Goal: Task Accomplishment & Management: Manage account settings

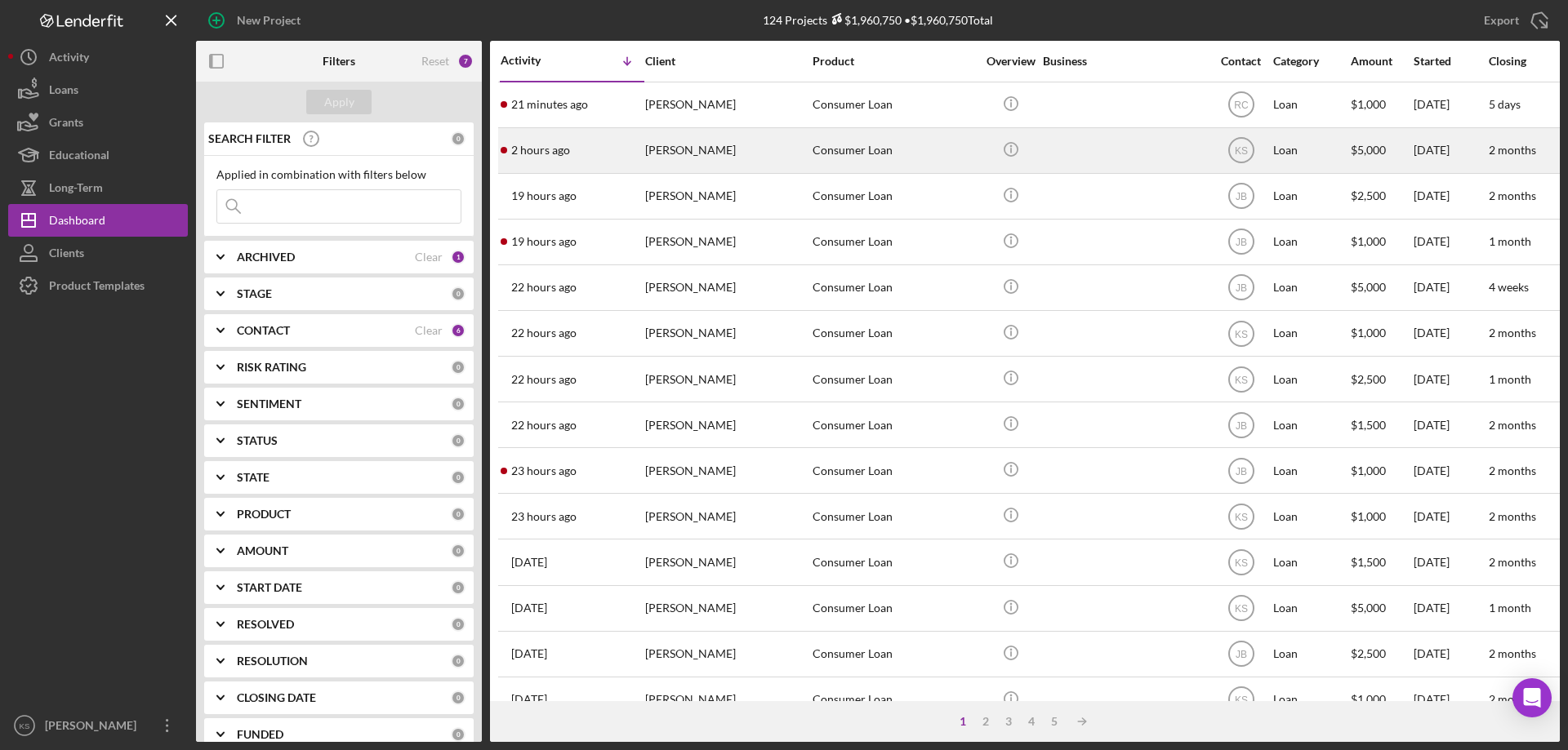
click at [772, 161] on div "[PERSON_NAME]" at bounding box center [727, 151] width 164 height 44
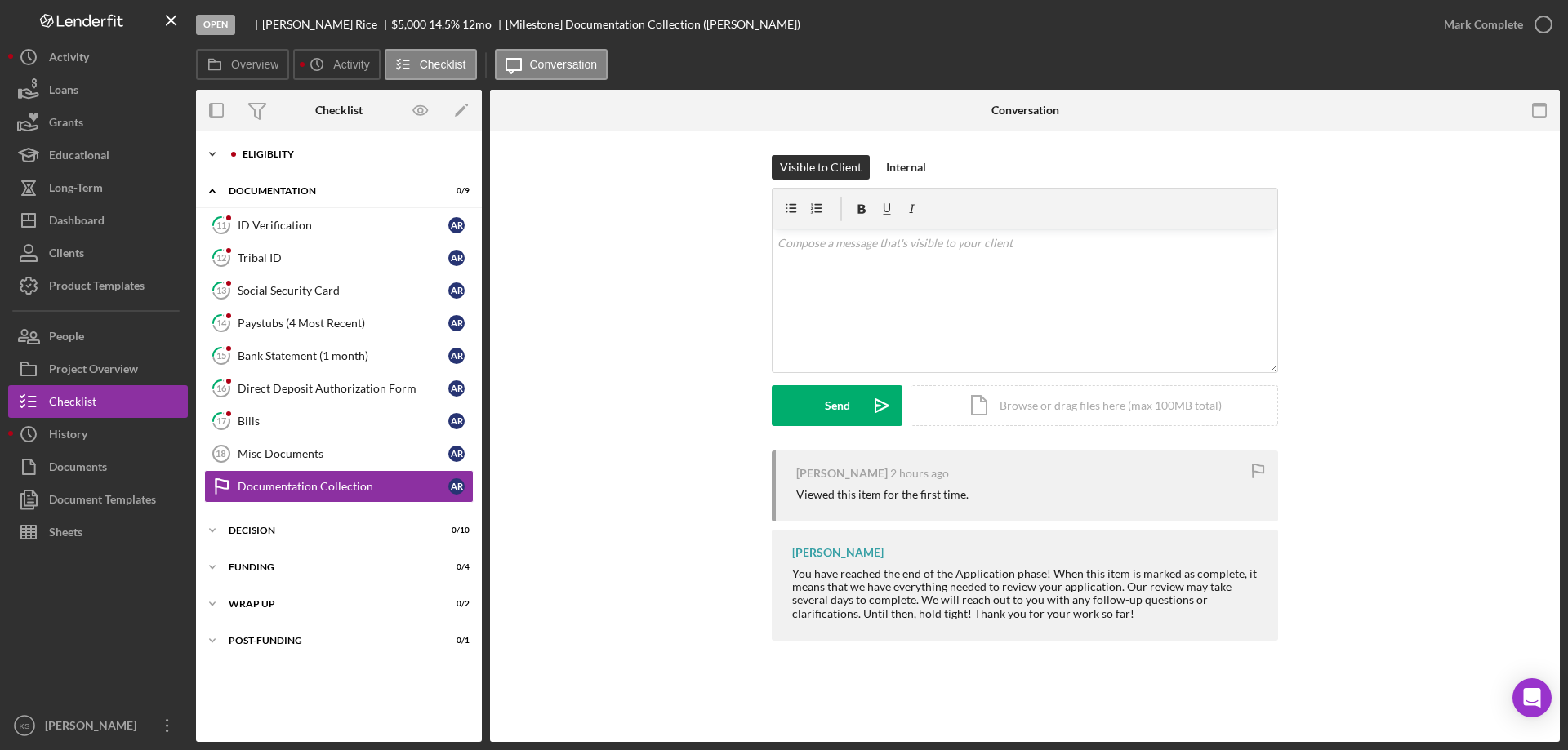
click at [306, 159] on div "Eligiblity" at bounding box center [352, 154] width 219 height 10
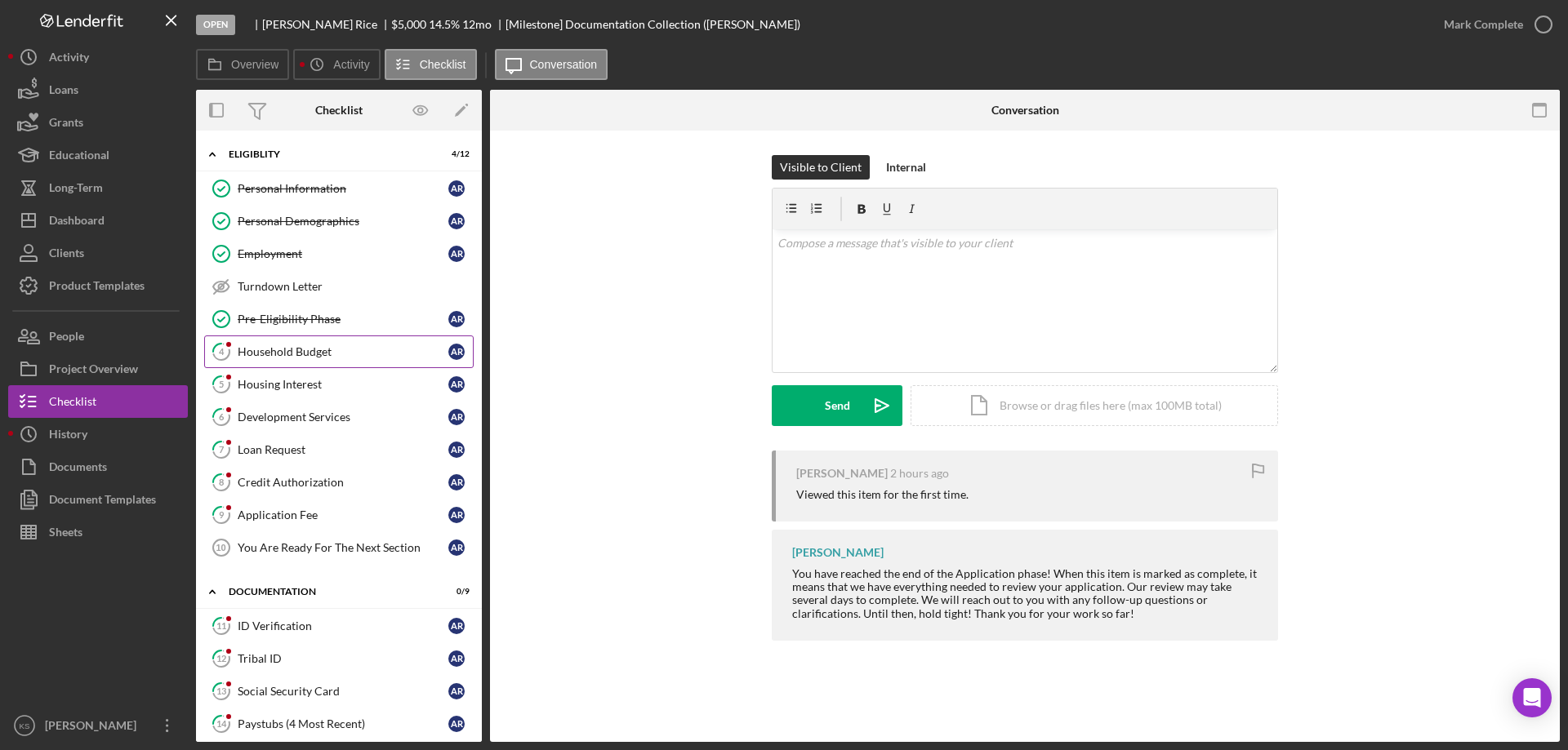
click at [301, 343] on link "4 Household Budget A R" at bounding box center [338, 352] width 269 height 33
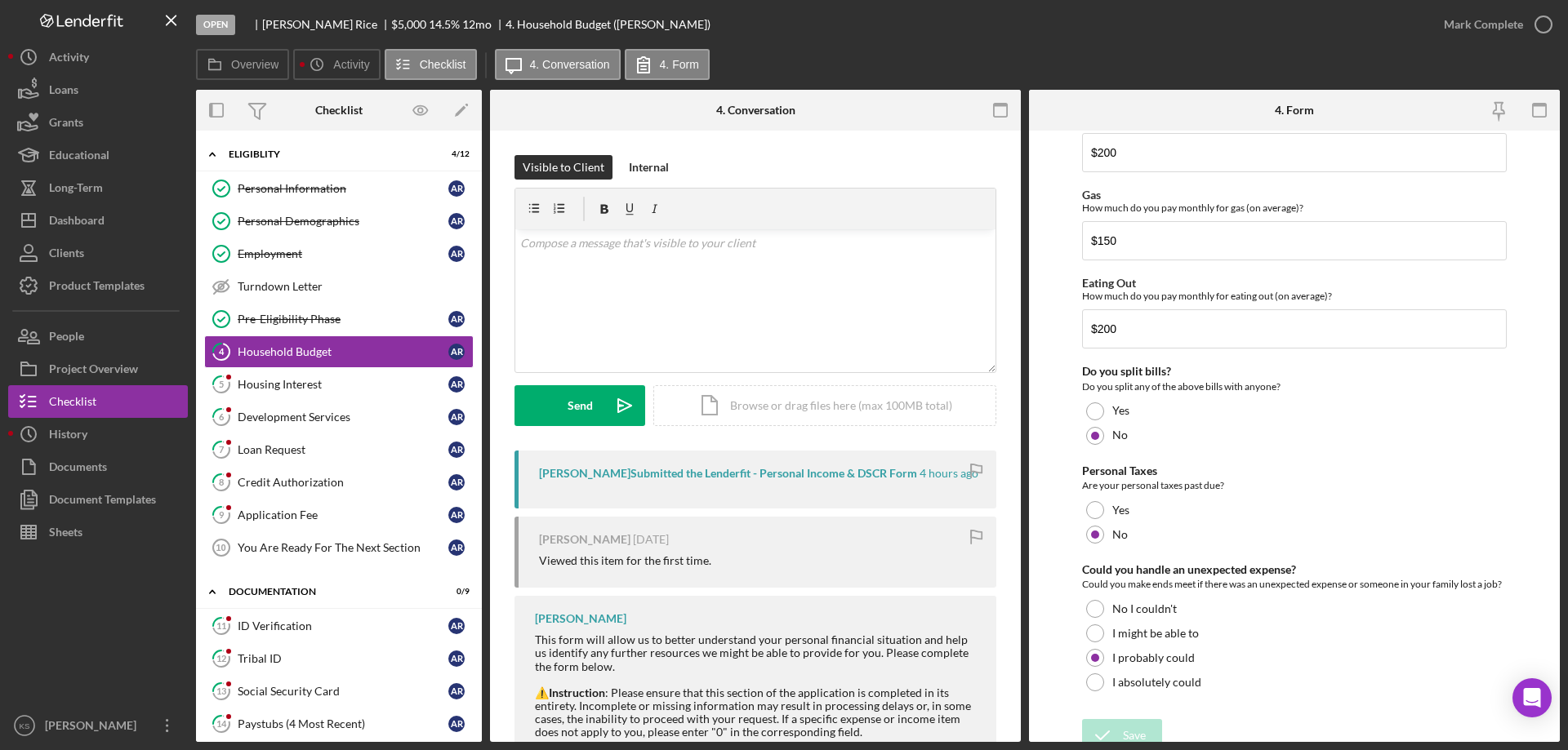
scroll to position [1059, 0]
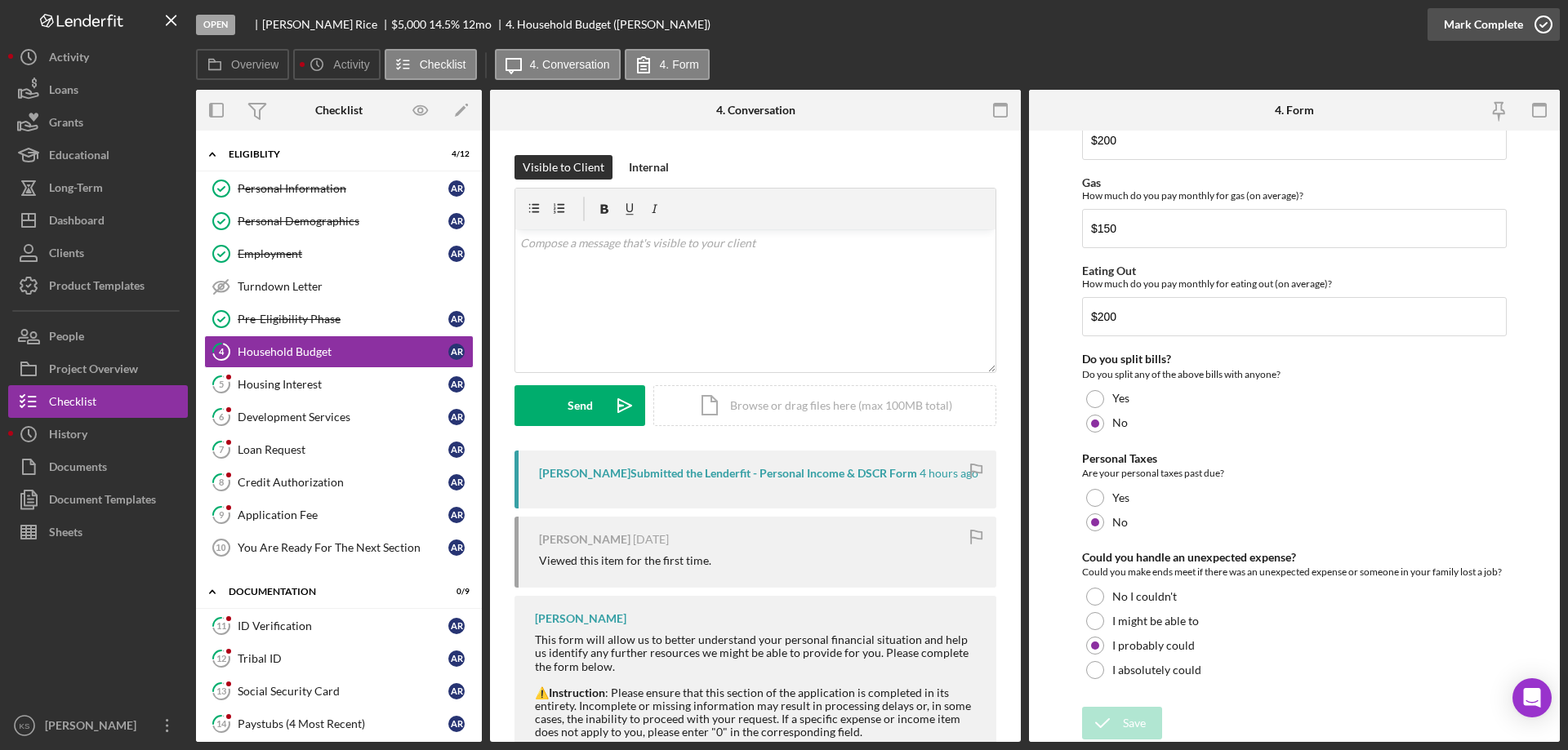
click at [1466, 30] on div "Mark Complete" at bounding box center [1483, 24] width 79 height 33
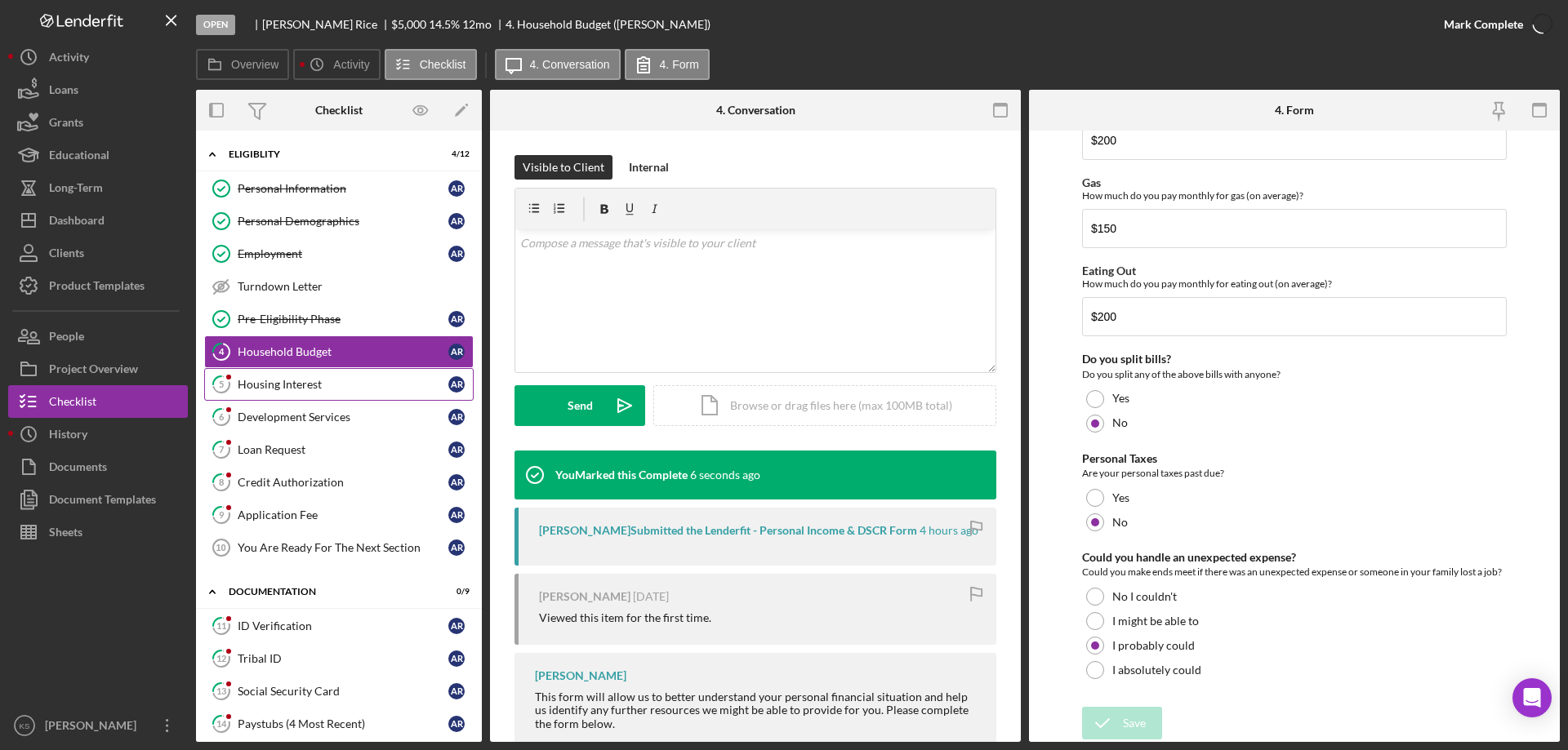
scroll to position [0, 0]
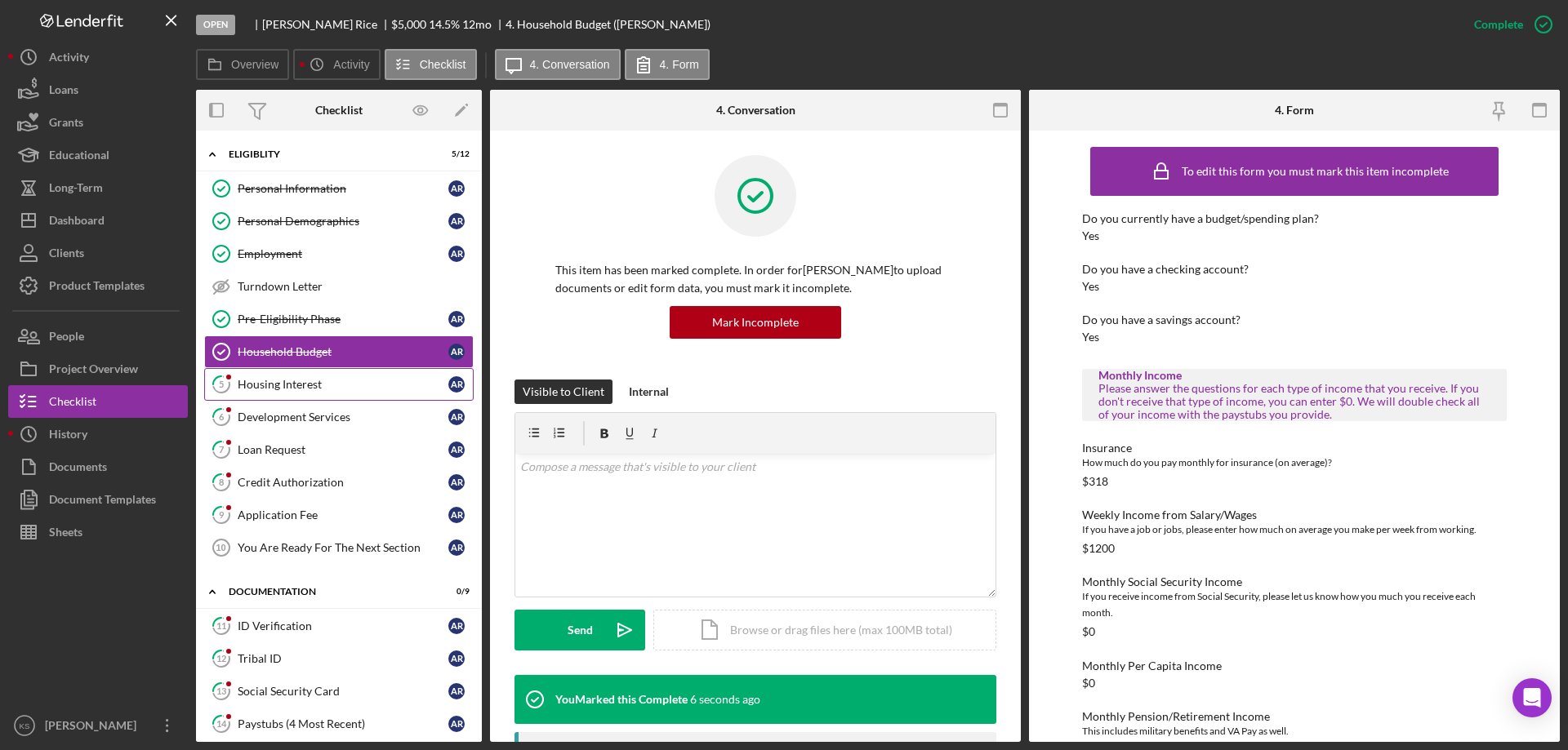
click at [284, 378] on div "Housing Interest" at bounding box center [342, 384] width 211 height 13
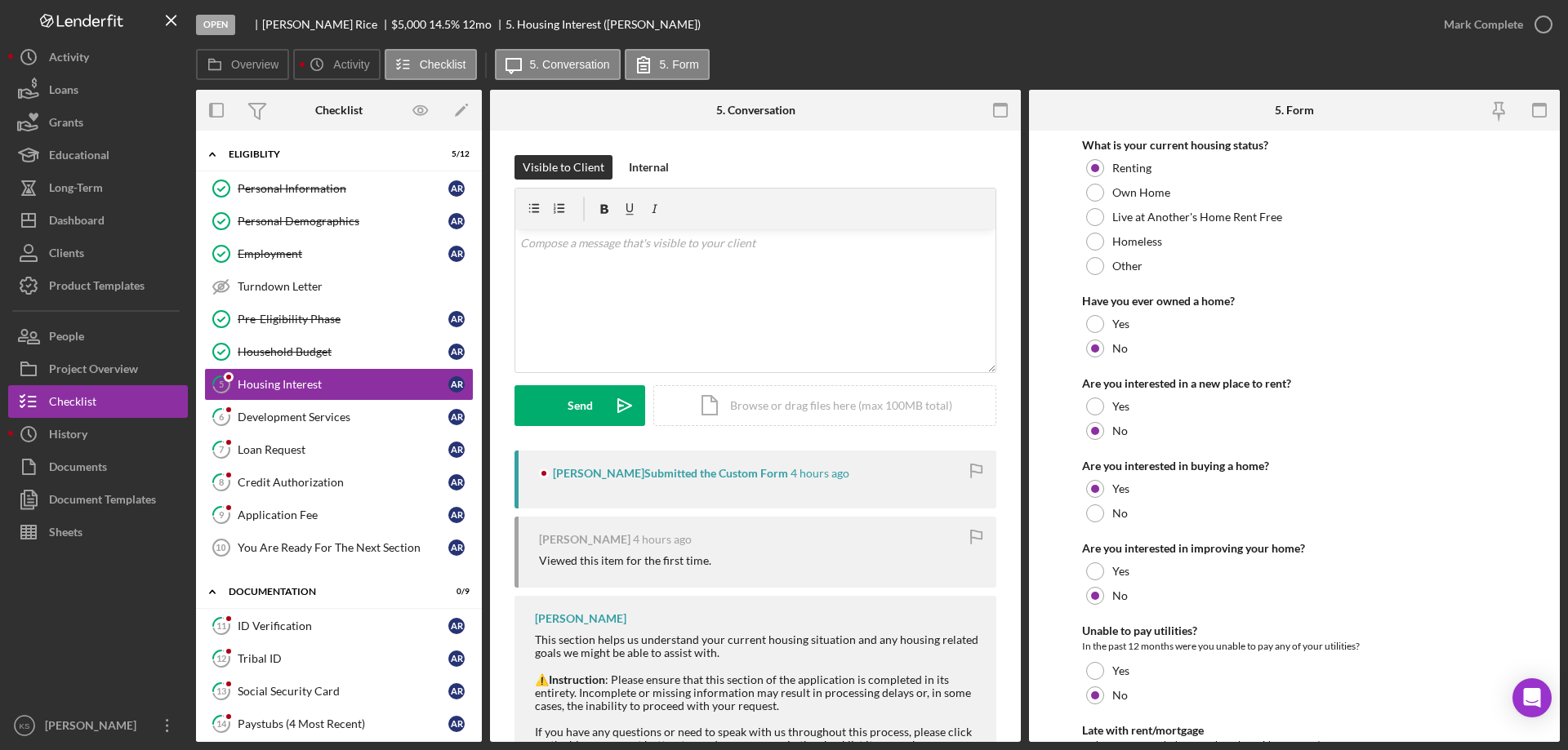
scroll to position [223, 0]
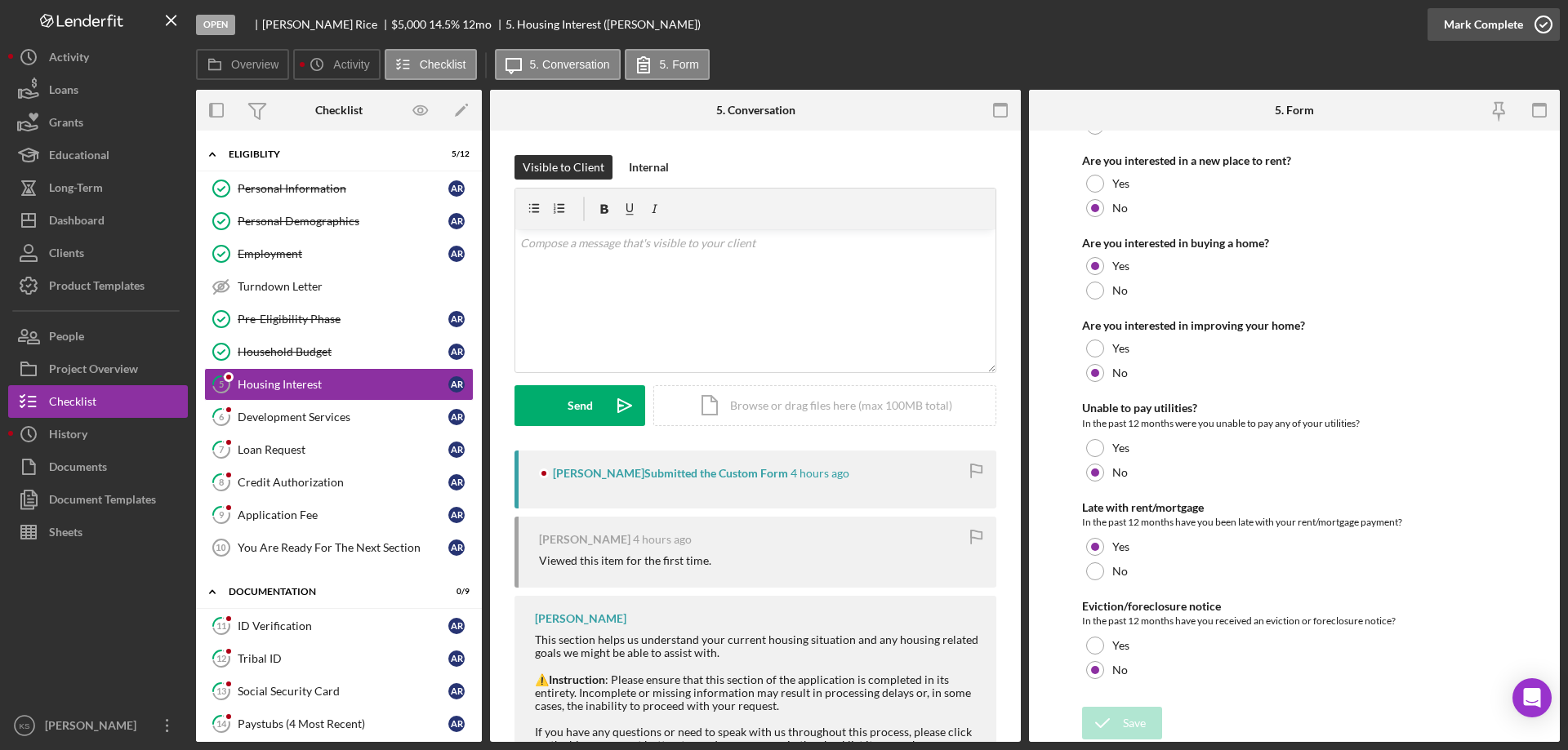
click at [1460, 33] on div "Mark Complete" at bounding box center [1483, 24] width 79 height 33
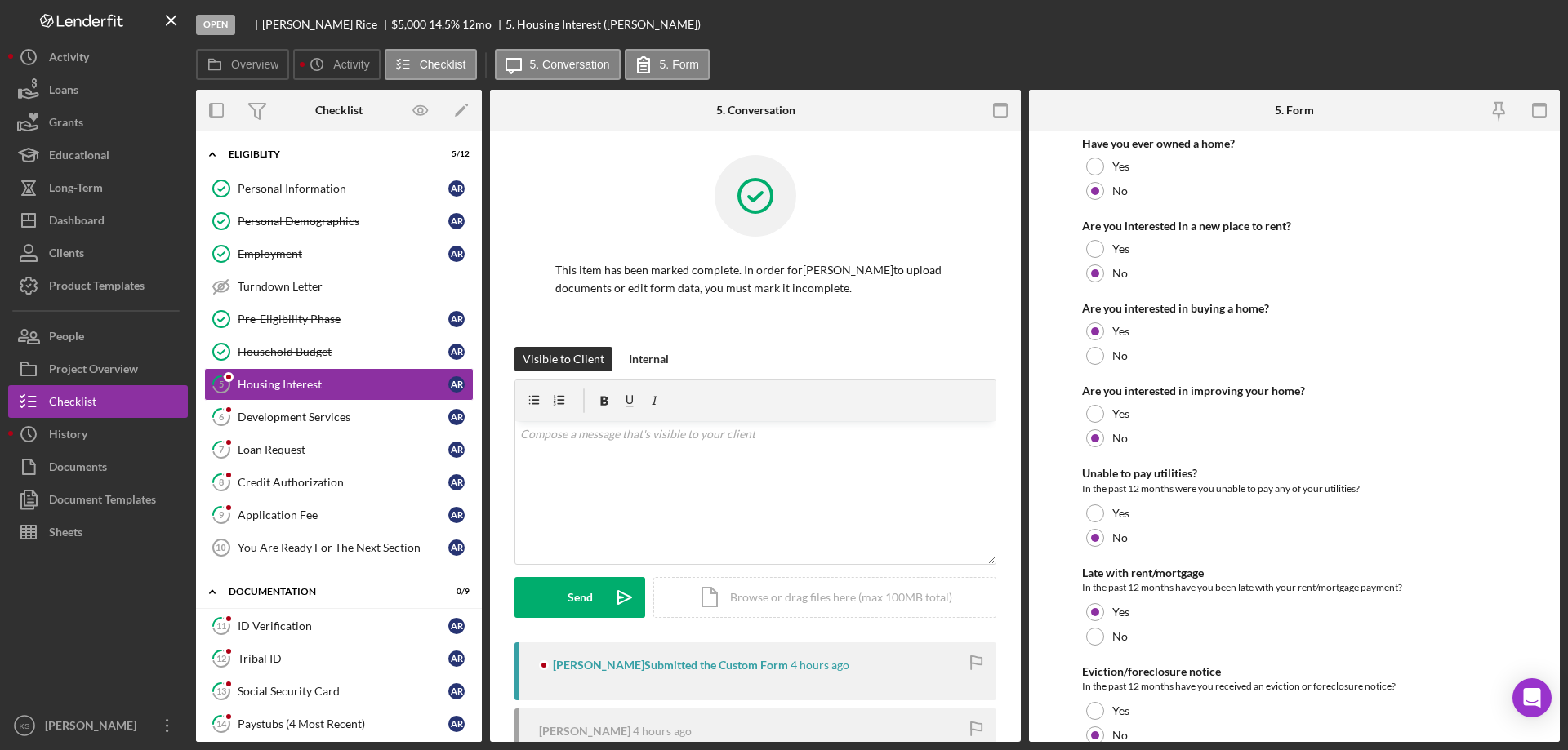
scroll to position [288, 0]
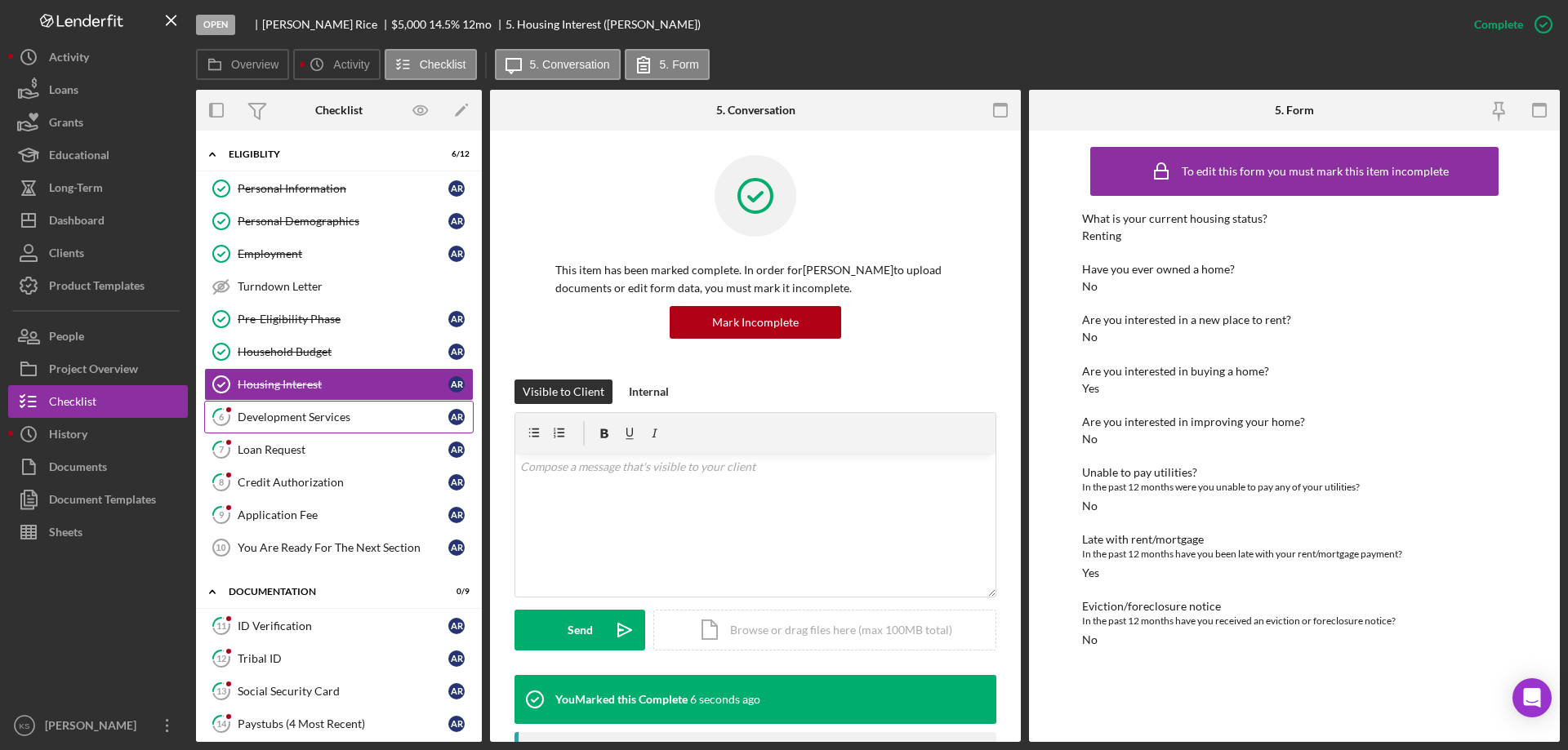
click at [319, 420] on div "Development Services" at bounding box center [342, 417] width 211 height 13
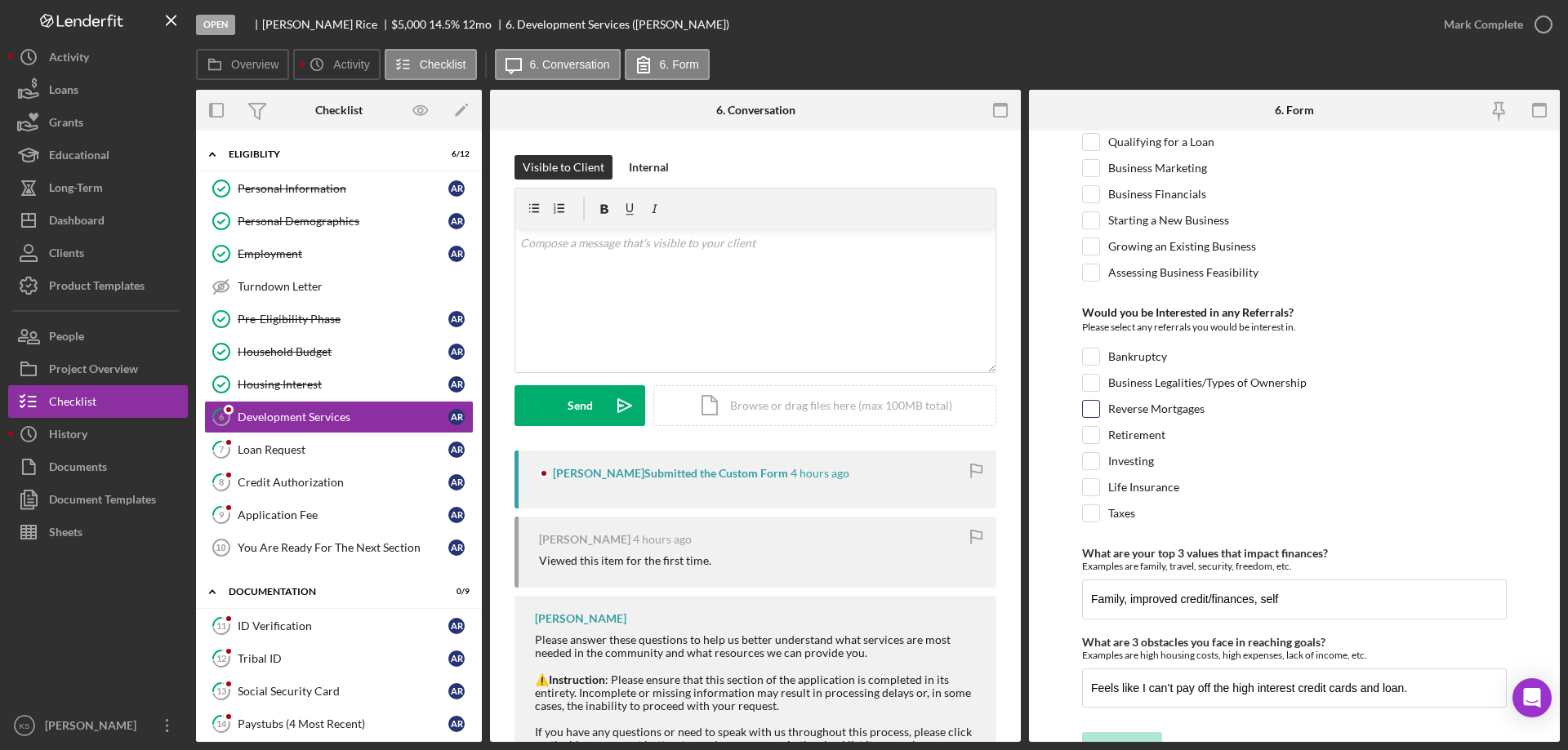
scroll to position [685, 0]
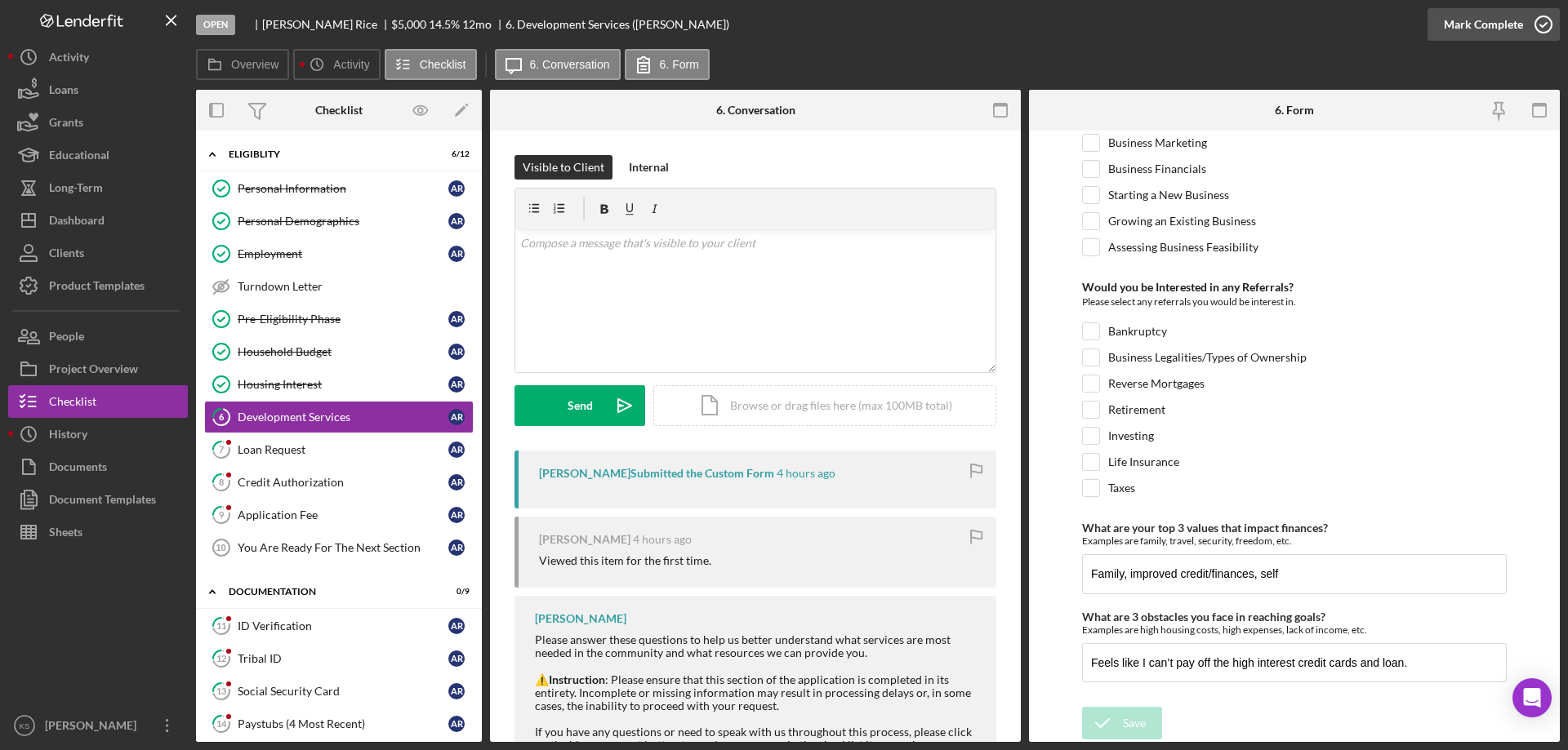
click at [1478, 29] on div "Mark Complete" at bounding box center [1483, 24] width 79 height 33
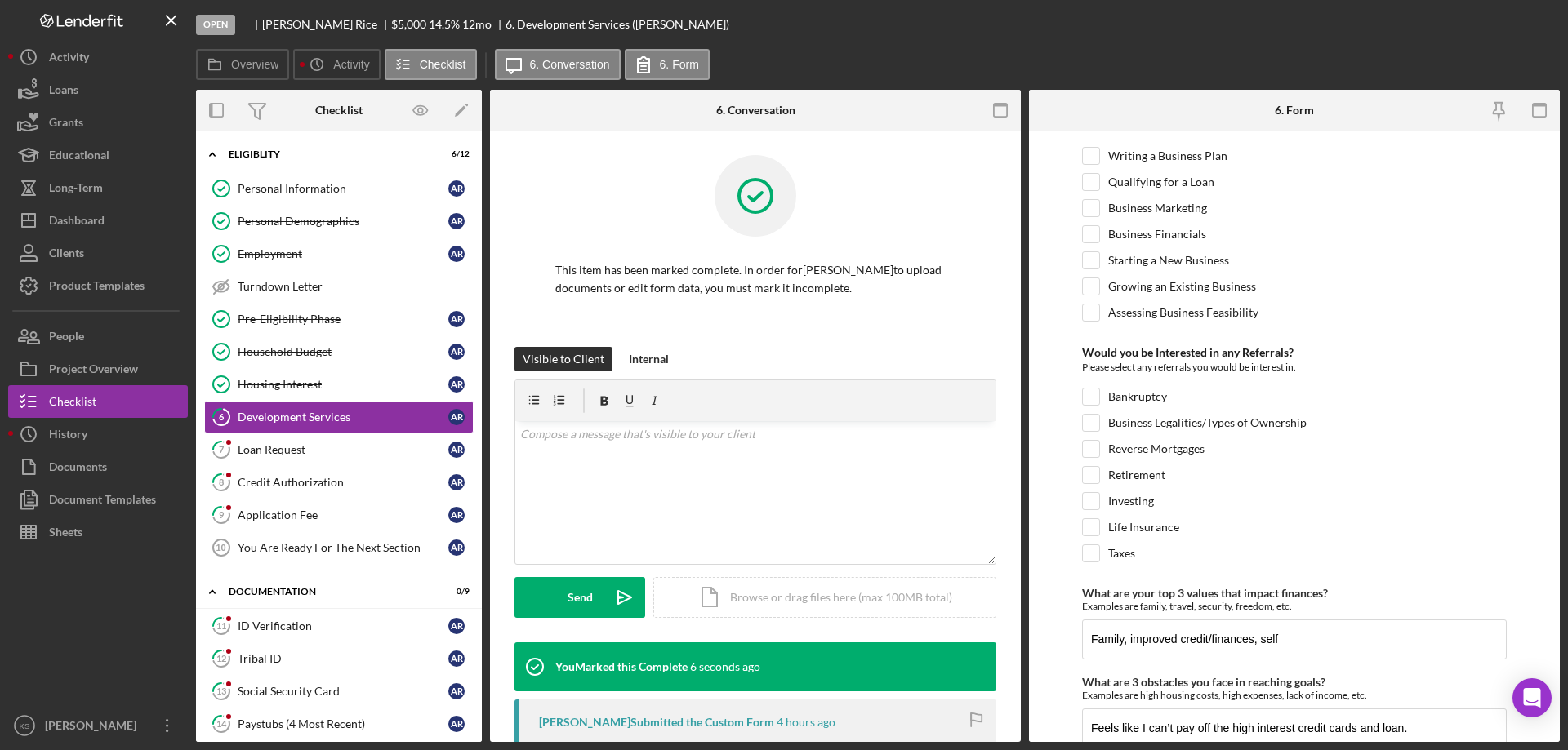
scroll to position [750, 0]
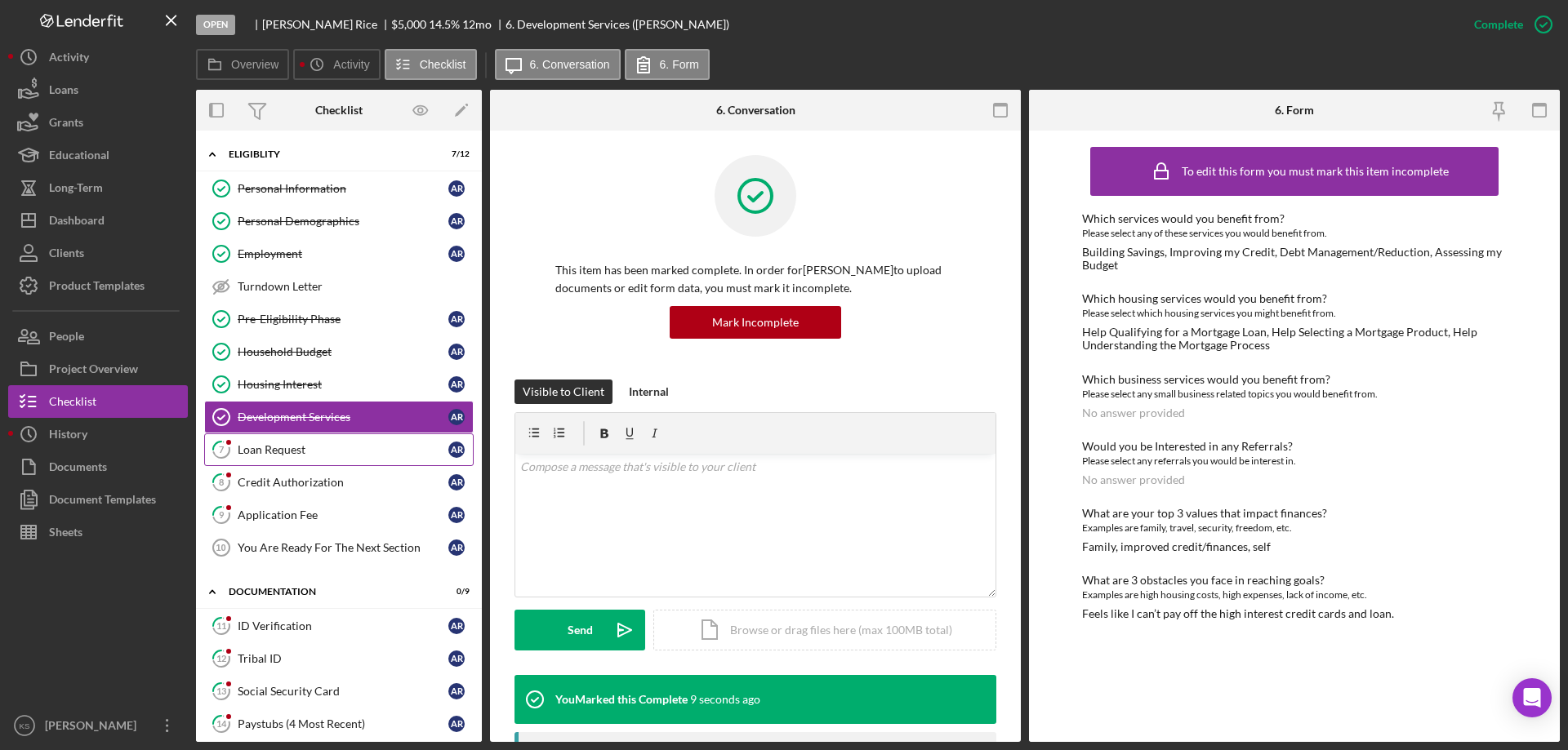
click at [302, 450] on div "Loan Request" at bounding box center [342, 450] width 211 height 13
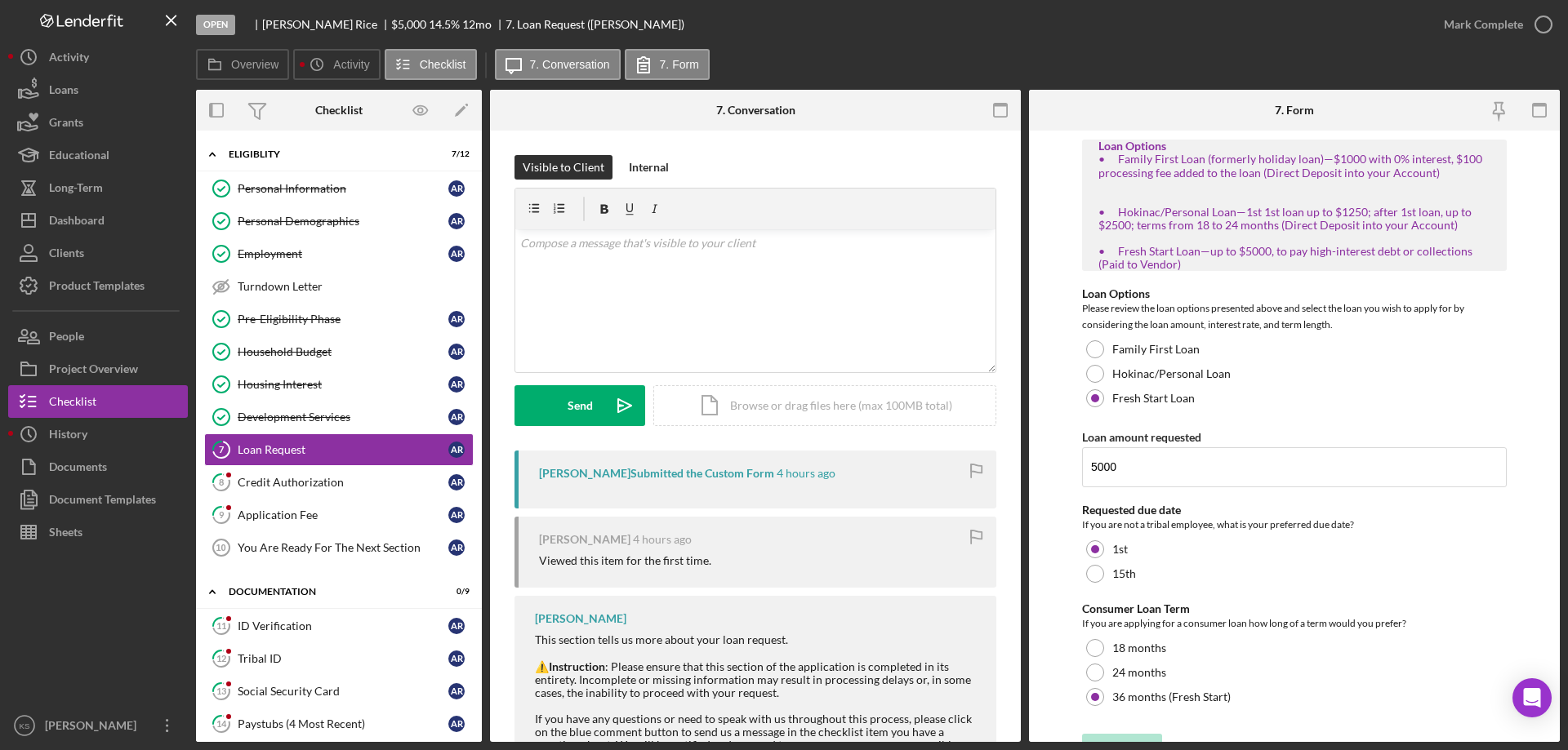
scroll to position [353, 0]
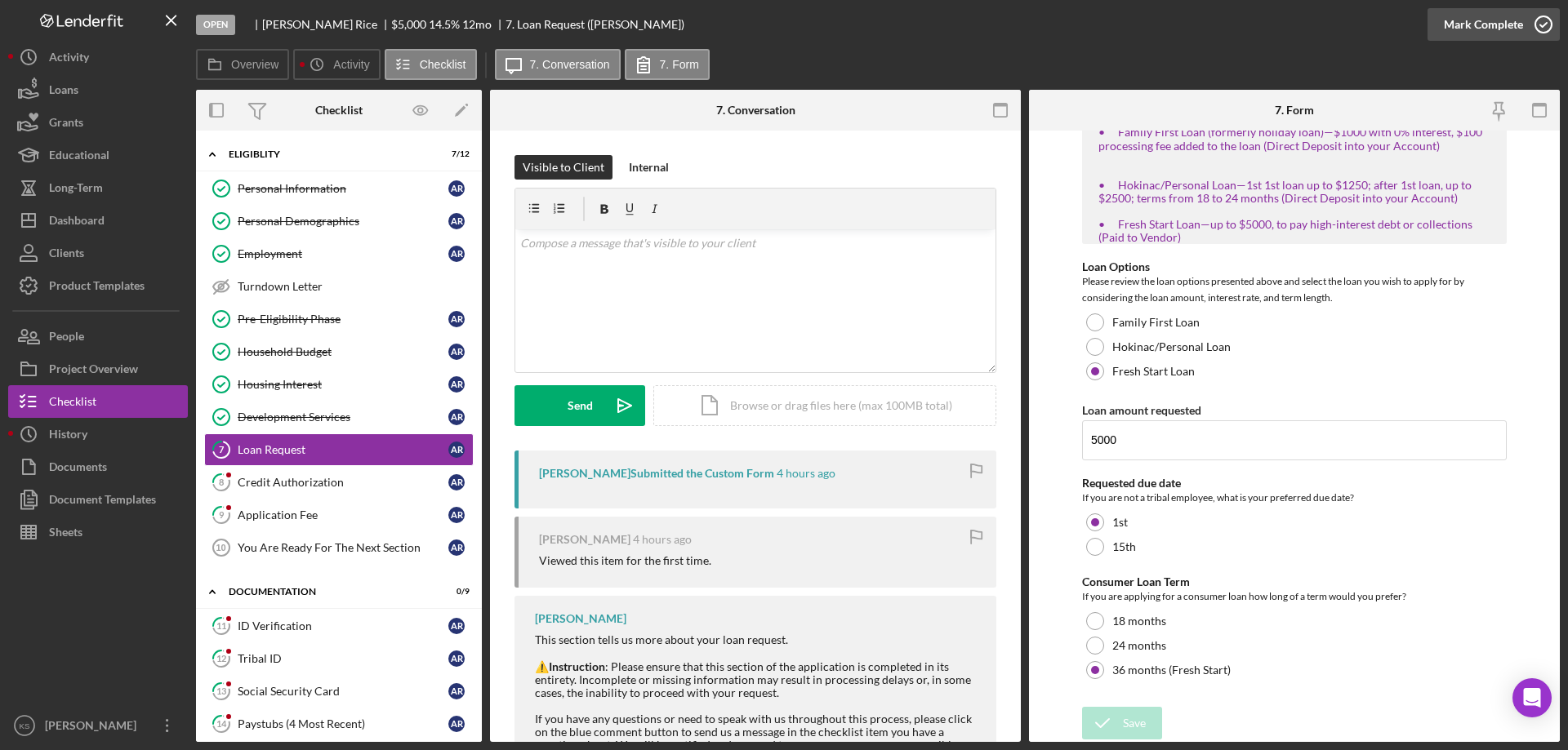
click at [1463, 25] on div "Mark Complete" at bounding box center [1483, 24] width 79 height 33
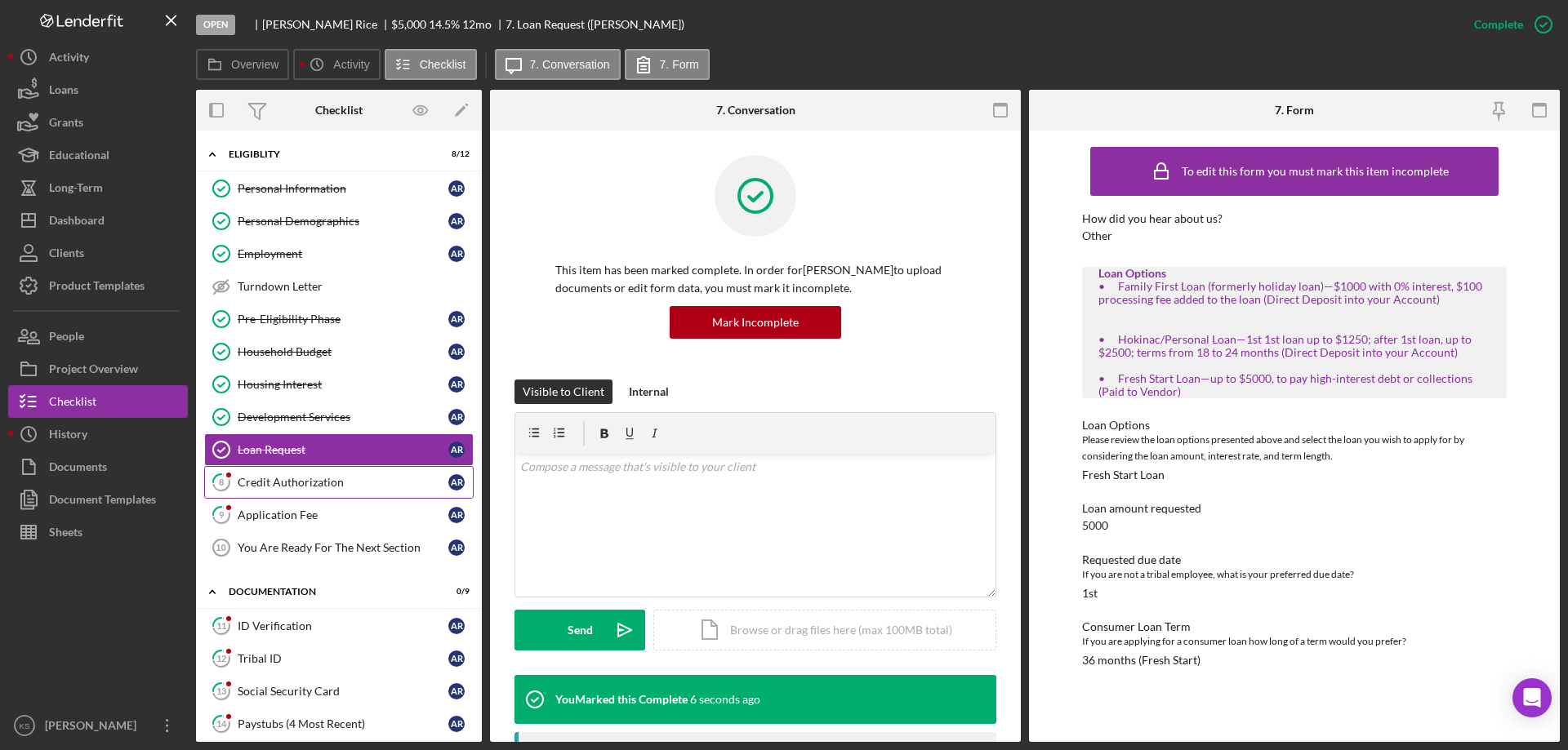
click at [319, 478] on div "Credit Authorization" at bounding box center [342, 482] width 211 height 13
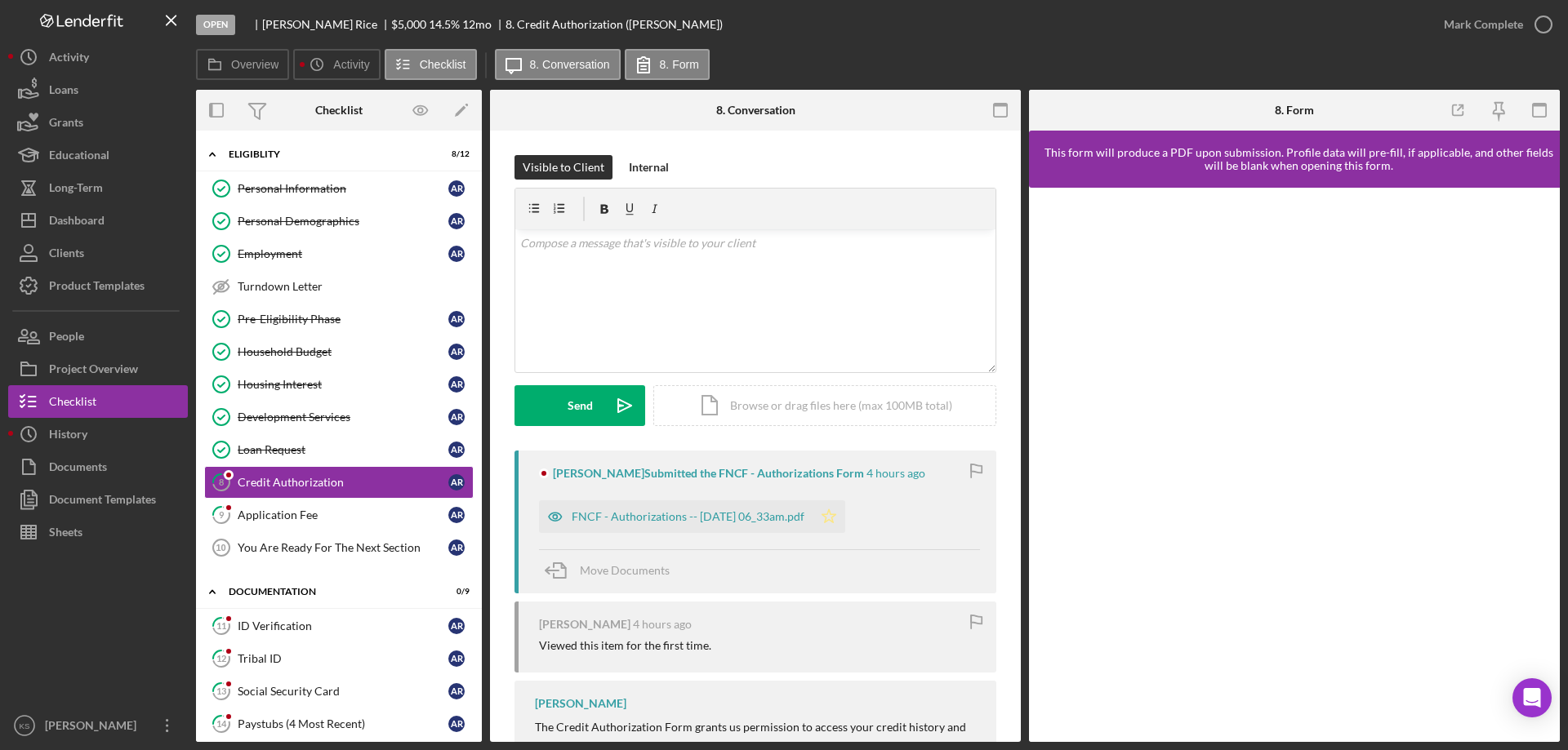
click at [842, 525] on icon "Icon/Star" at bounding box center [828, 516] width 33 height 33
click at [1475, 23] on div "Mark Complete" at bounding box center [1483, 24] width 79 height 33
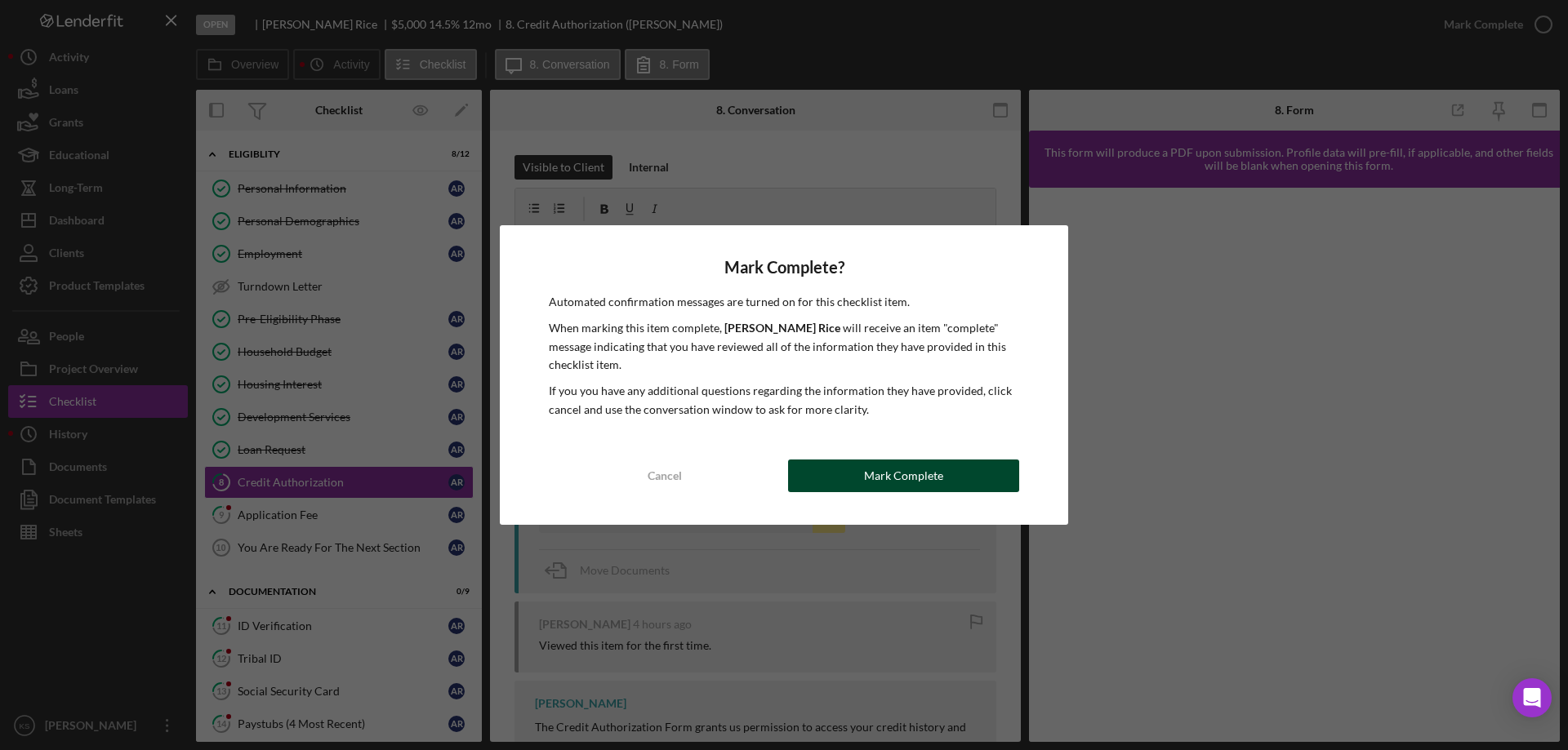
click at [860, 482] on button "Mark Complete" at bounding box center [903, 476] width 231 height 33
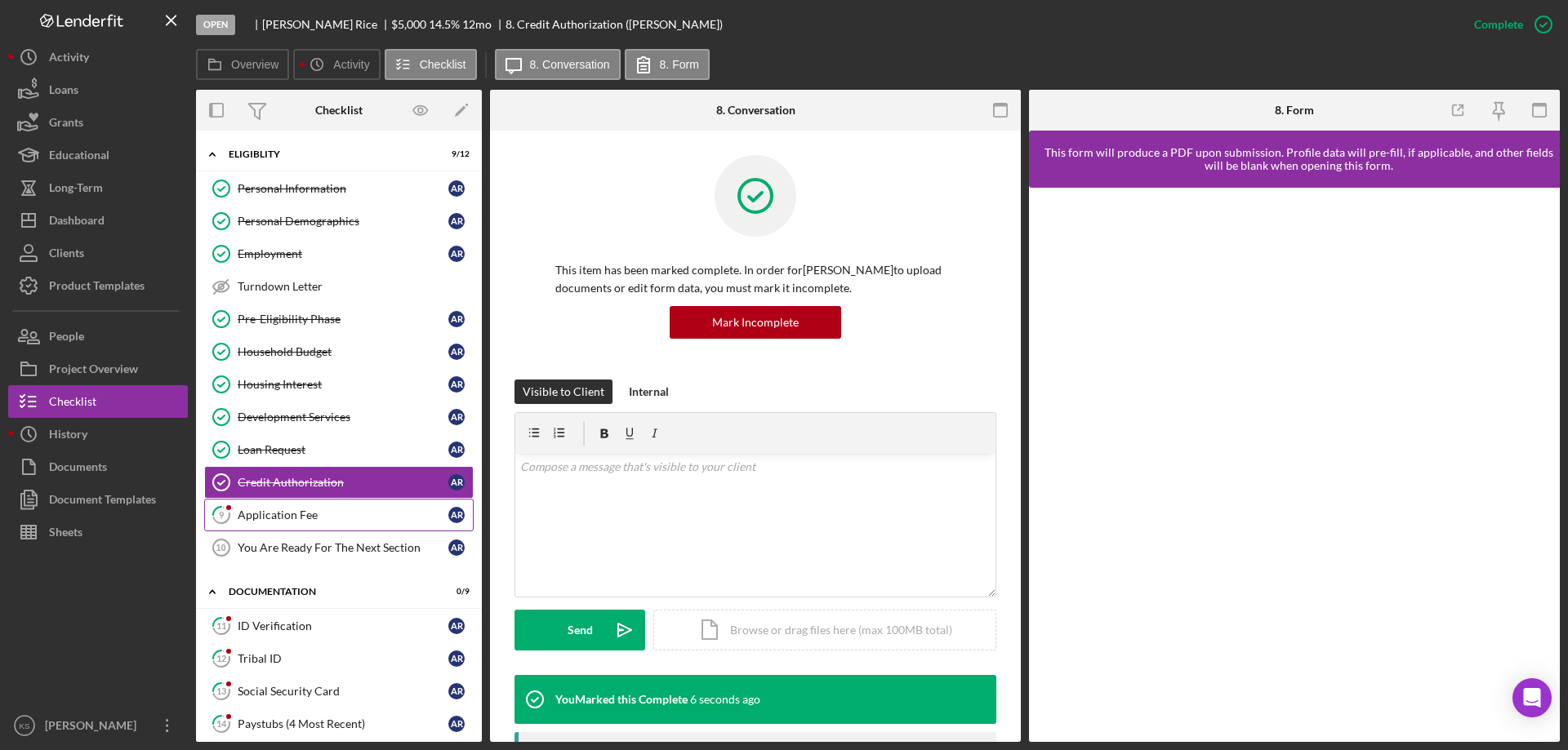
click at [368, 523] on link "9 Application Fee A R" at bounding box center [338, 514] width 269 height 33
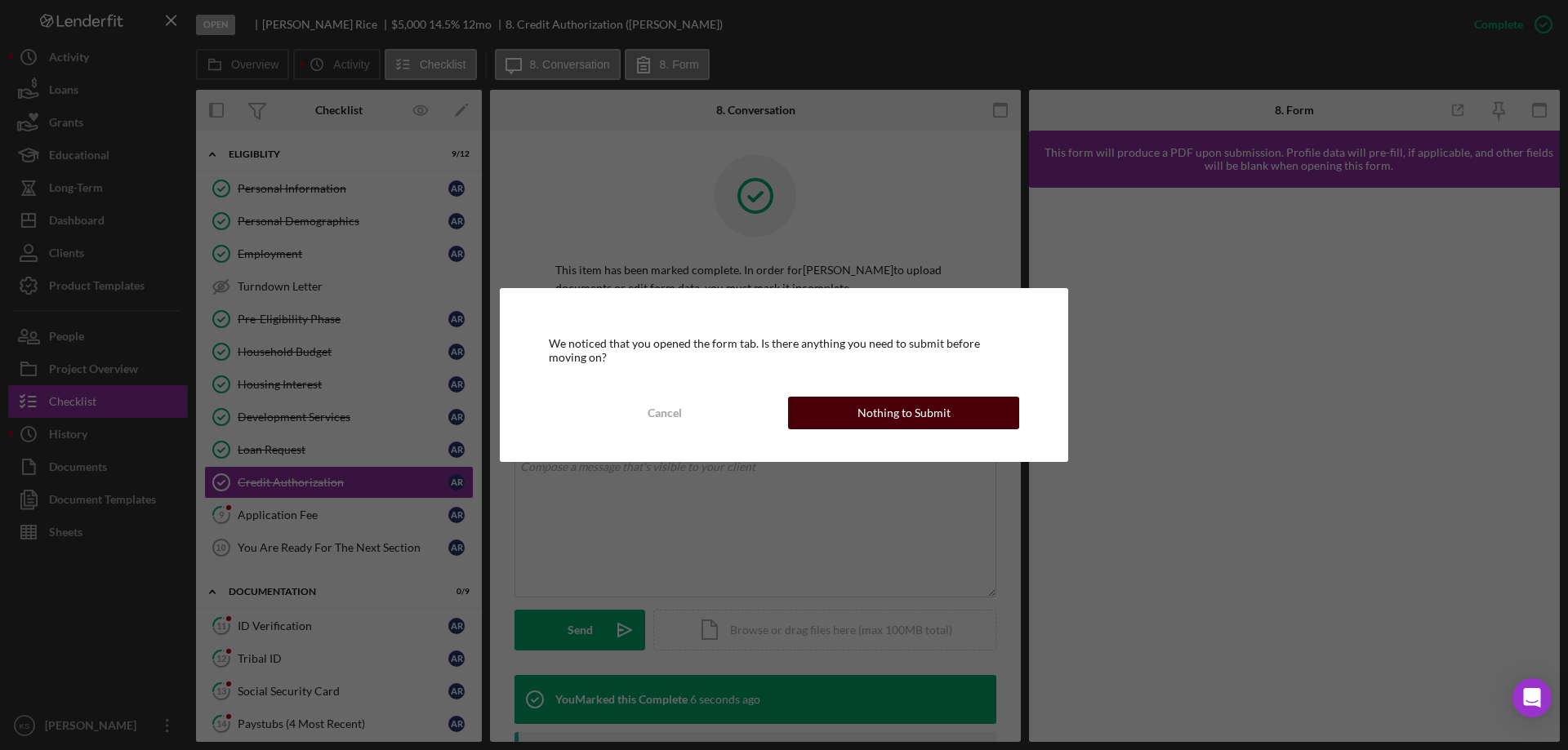
click at [840, 413] on button "Nothing to Submit" at bounding box center [903, 413] width 231 height 33
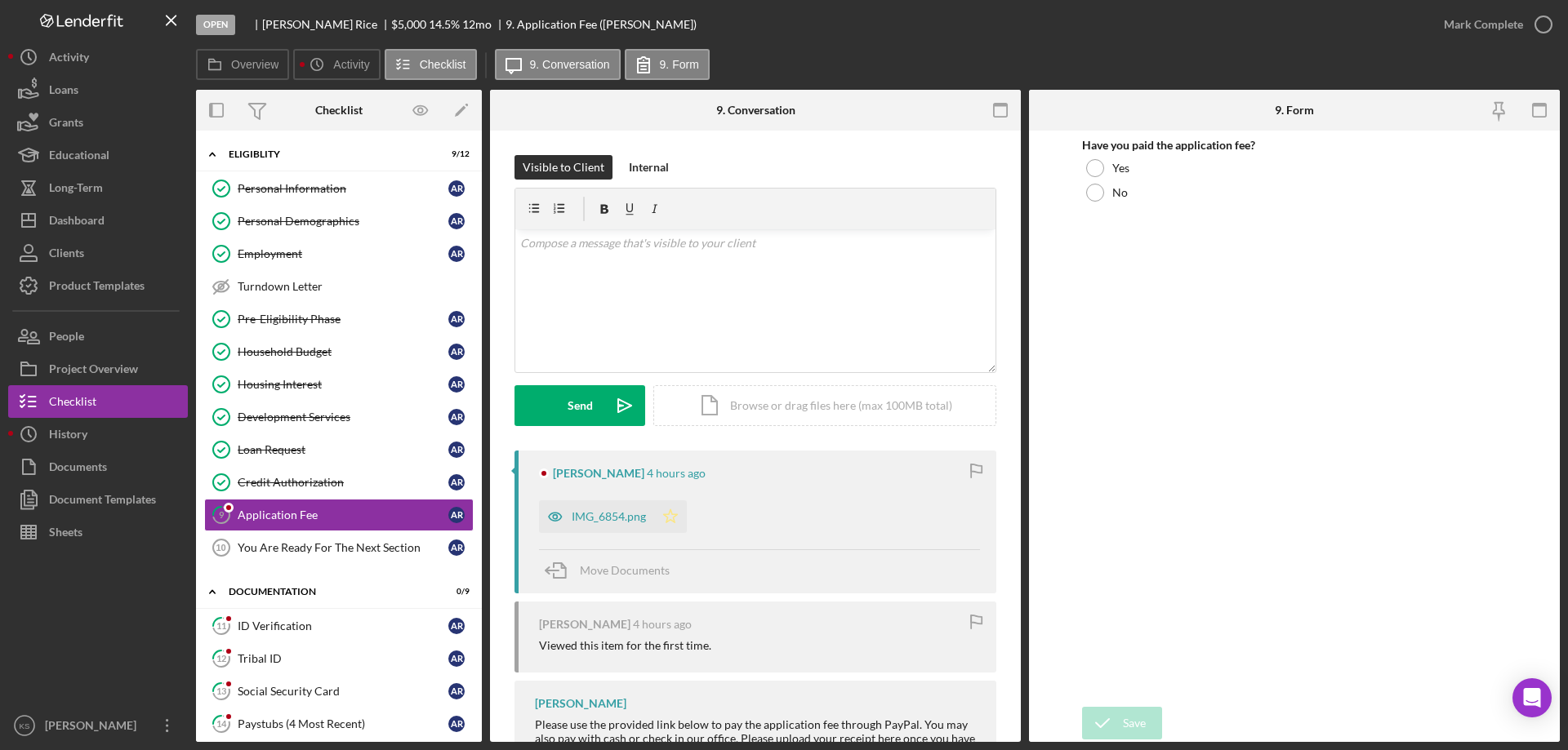
click at [664, 511] on icon "Icon/Star" at bounding box center [670, 516] width 33 height 33
click at [1096, 163] on div at bounding box center [1095, 168] width 18 height 18
click at [1126, 706] on form "Have you paid the application fee? Yes No Save Save" at bounding box center [1294, 436] width 531 height 612
click at [1126, 706] on div "Save" at bounding box center [1134, 722] width 23 height 33
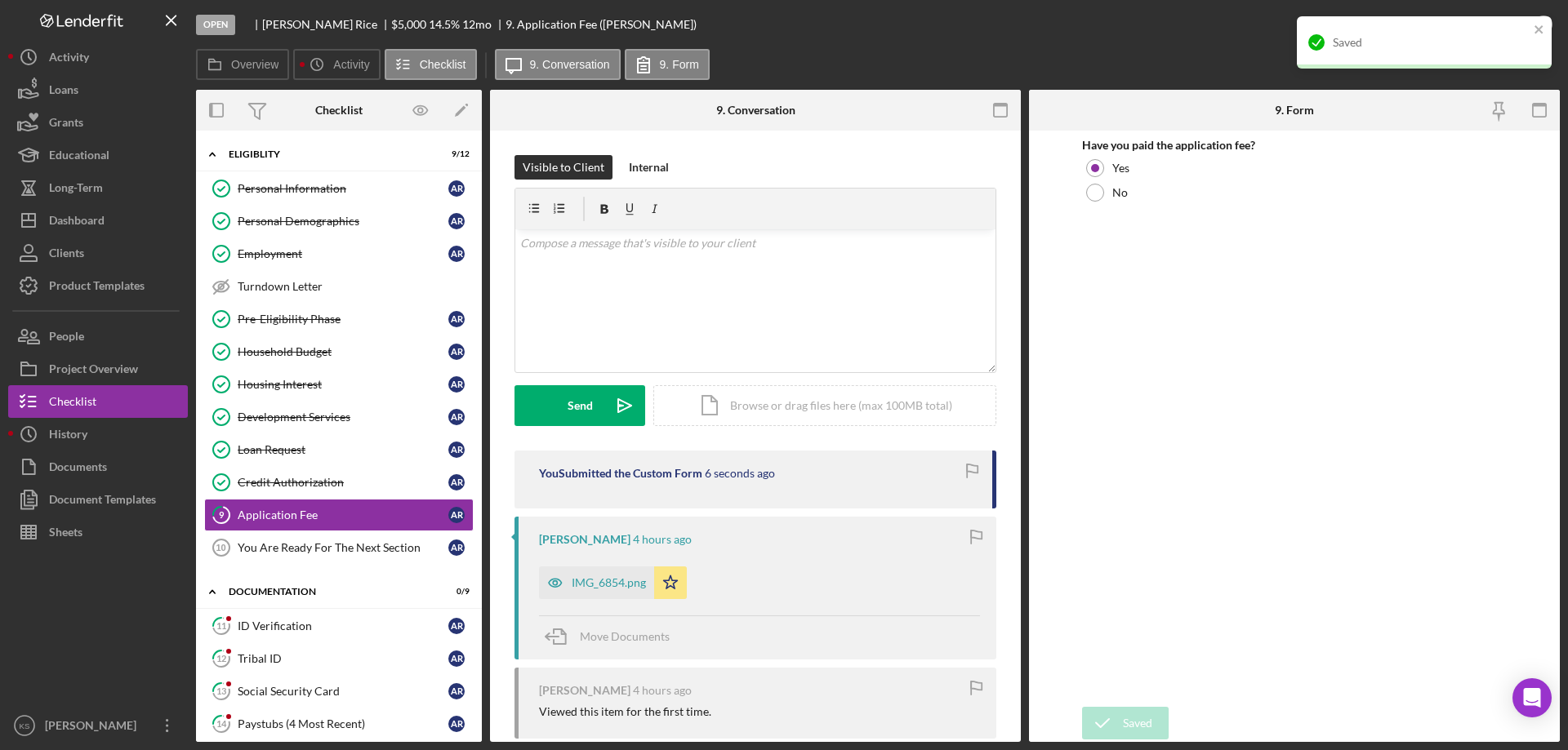
click at [1470, 37] on div "Saved" at bounding box center [1424, 49] width 261 height 72
click at [1498, 23] on div "Saved" at bounding box center [1424, 42] width 255 height 52
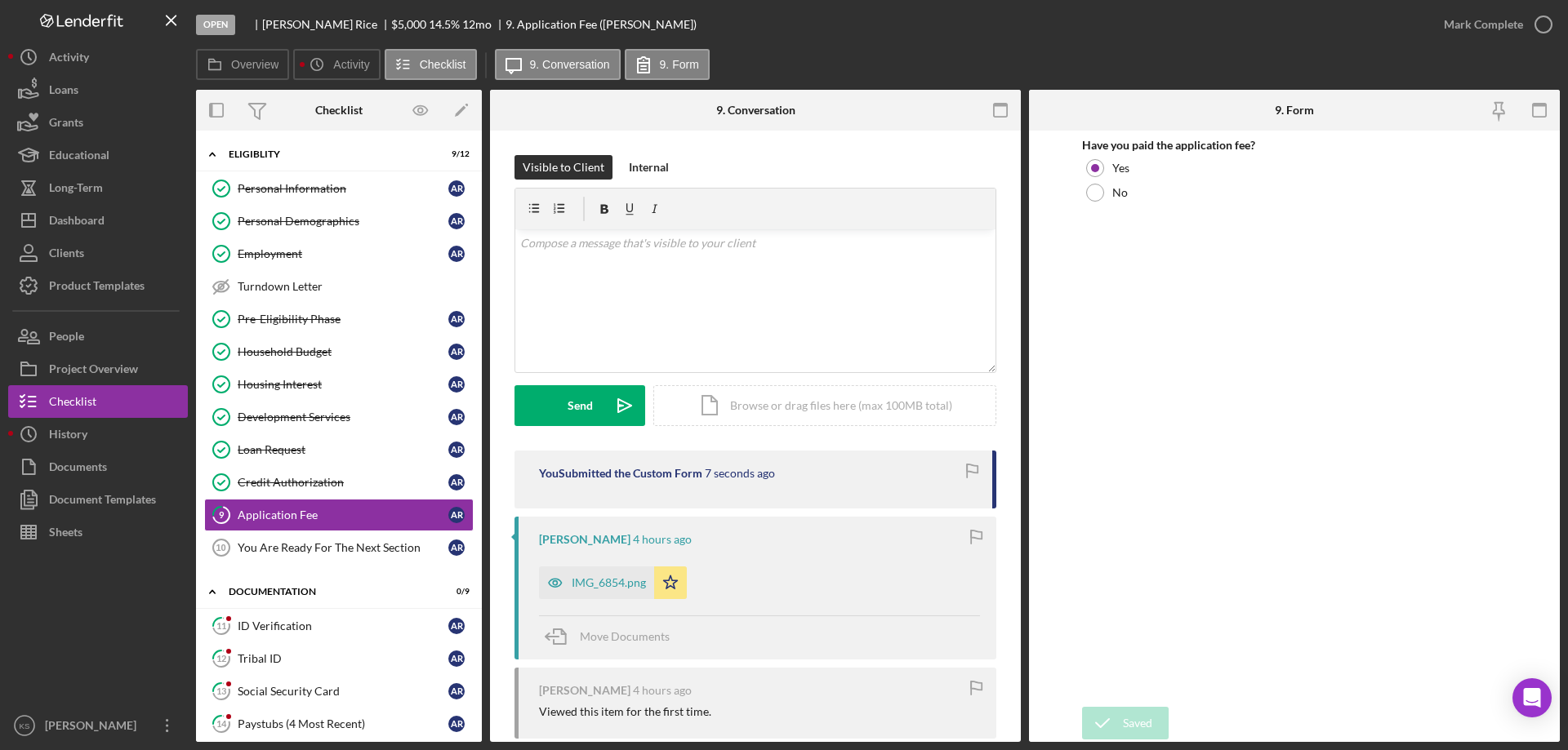
click at [1479, 21] on div "Saved" at bounding box center [1424, 49] width 261 height 72
click at [1476, 27] on div "Mark Complete" at bounding box center [1483, 24] width 79 height 33
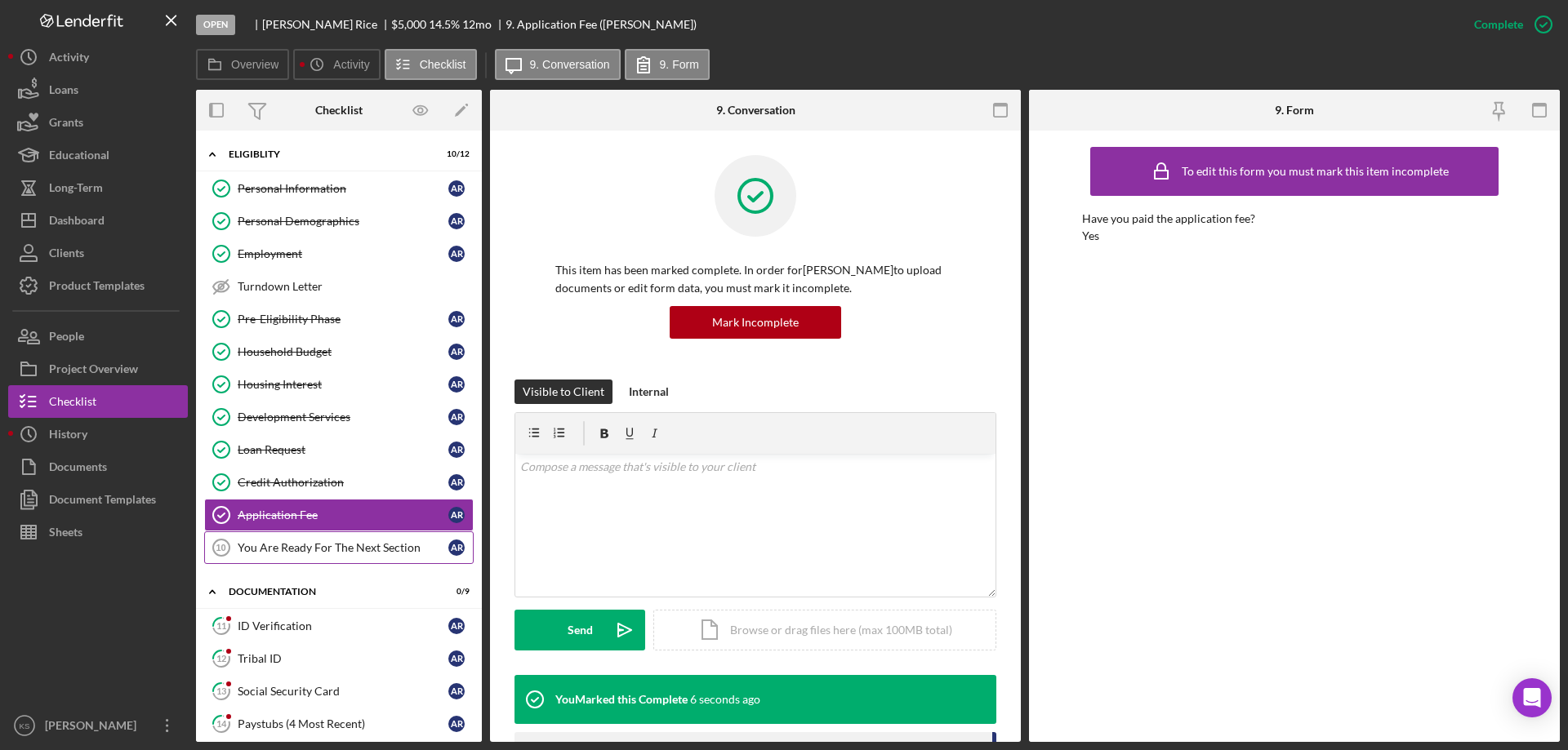
click at [347, 560] on link "You Are Ready For The Next Section 10 You Are Ready For The Next Section A R" at bounding box center [338, 547] width 269 height 33
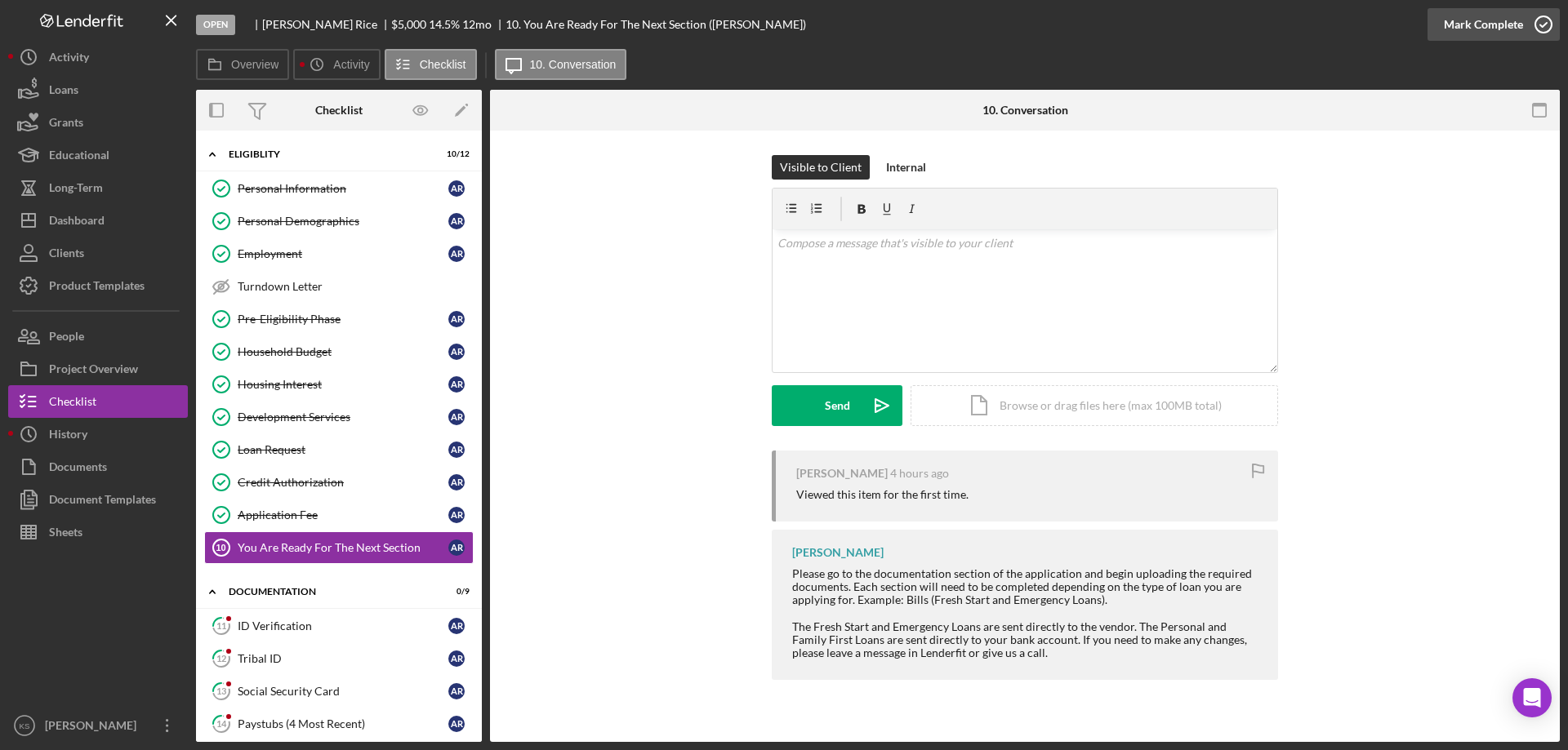
click at [1471, 18] on div "Mark Complete" at bounding box center [1483, 24] width 79 height 33
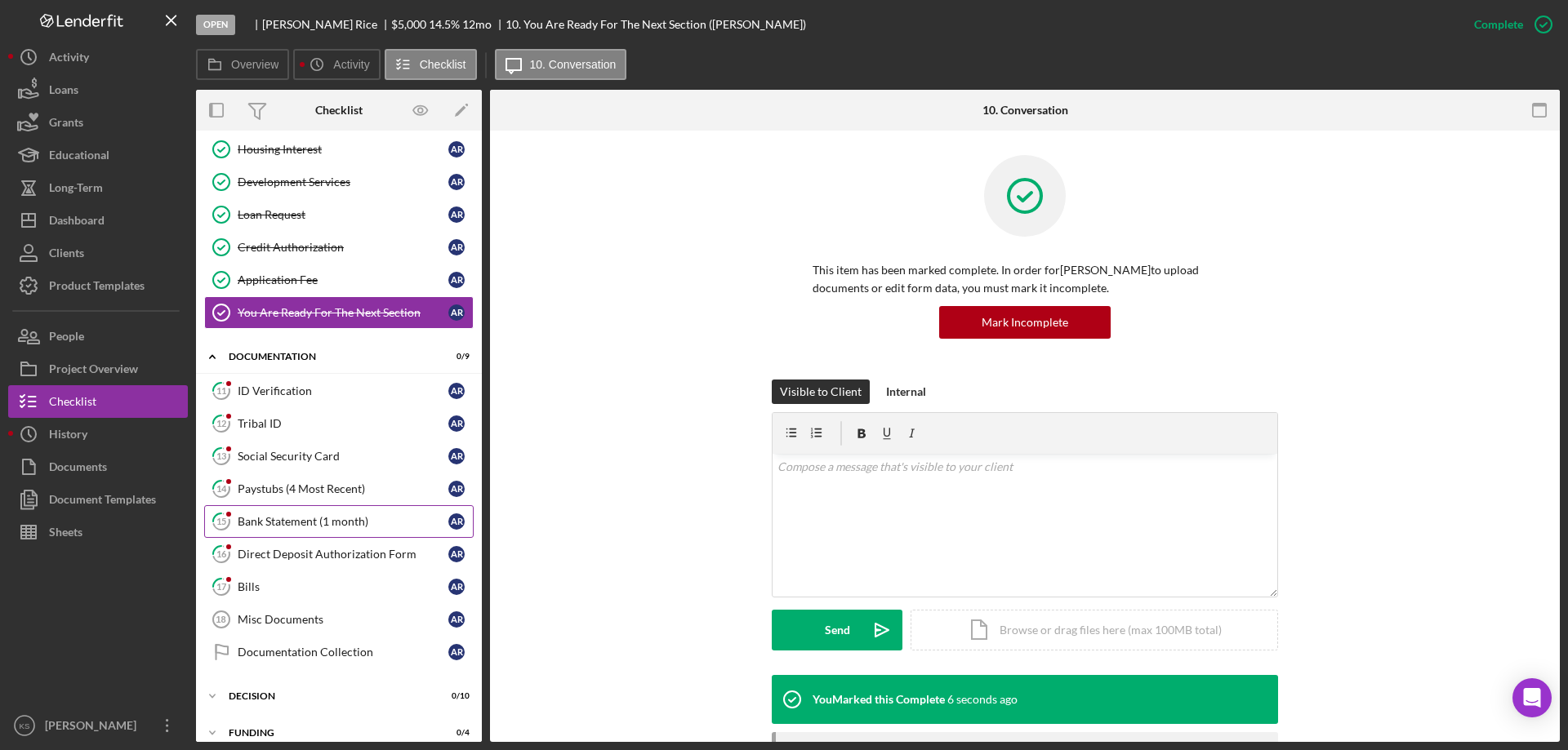
scroll to position [245, 0]
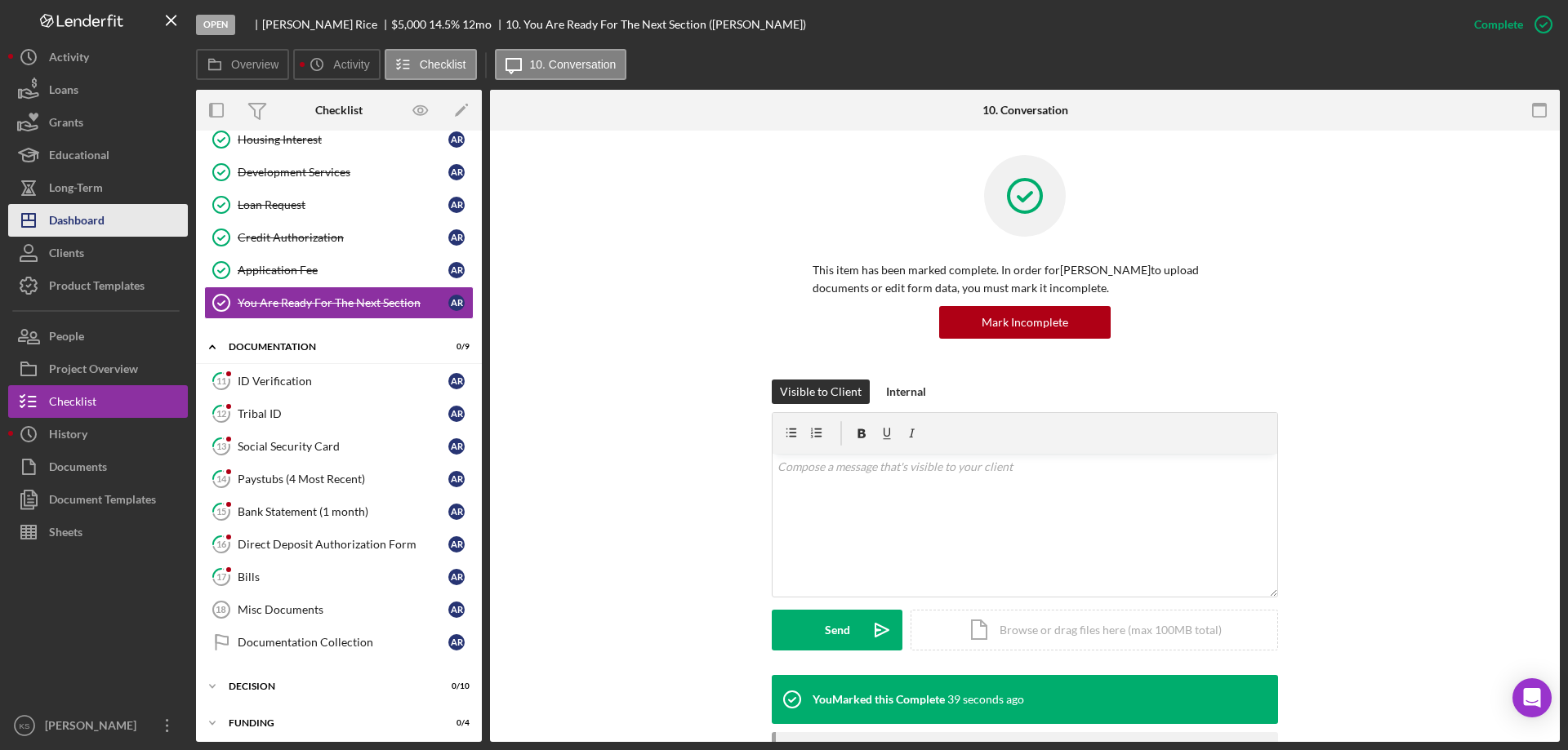
click at [104, 225] on div "Dashboard" at bounding box center [76, 222] width 55 height 37
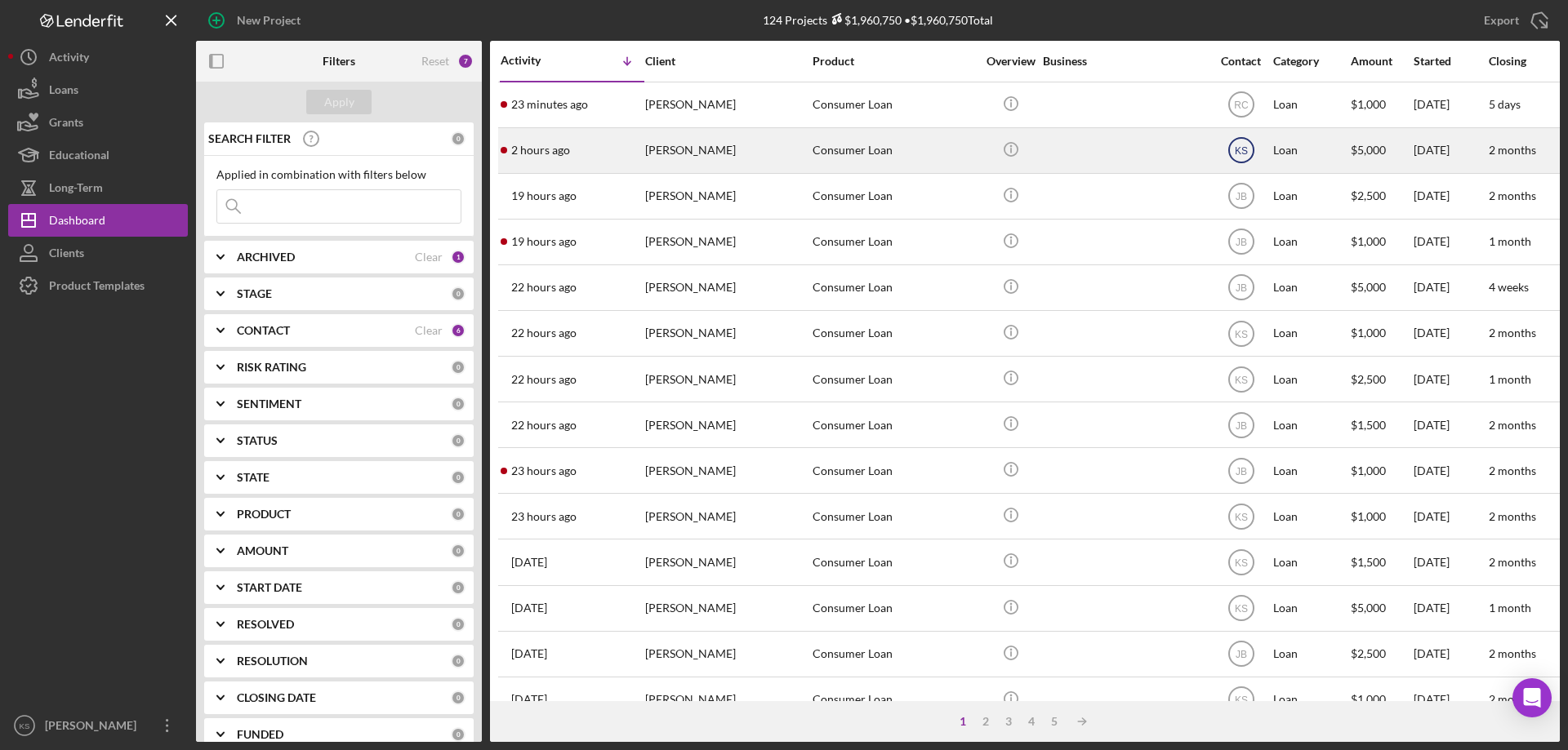
click at [1245, 150] on text "KS" at bounding box center [1241, 151] width 13 height 12
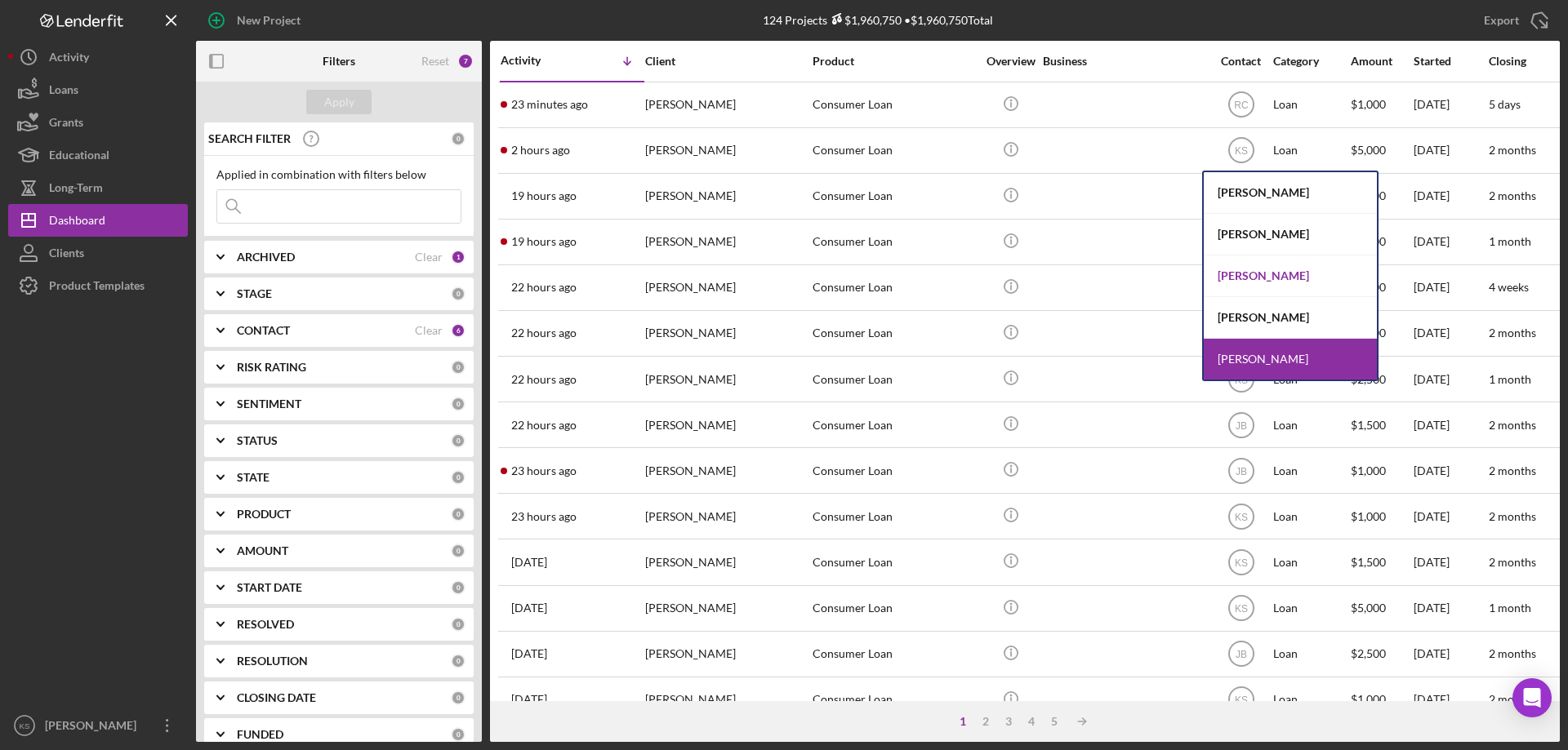
click at [1266, 281] on div "[PERSON_NAME]" at bounding box center [1290, 277] width 173 height 42
